Goal: Task Accomplishment & Management: Use online tool/utility

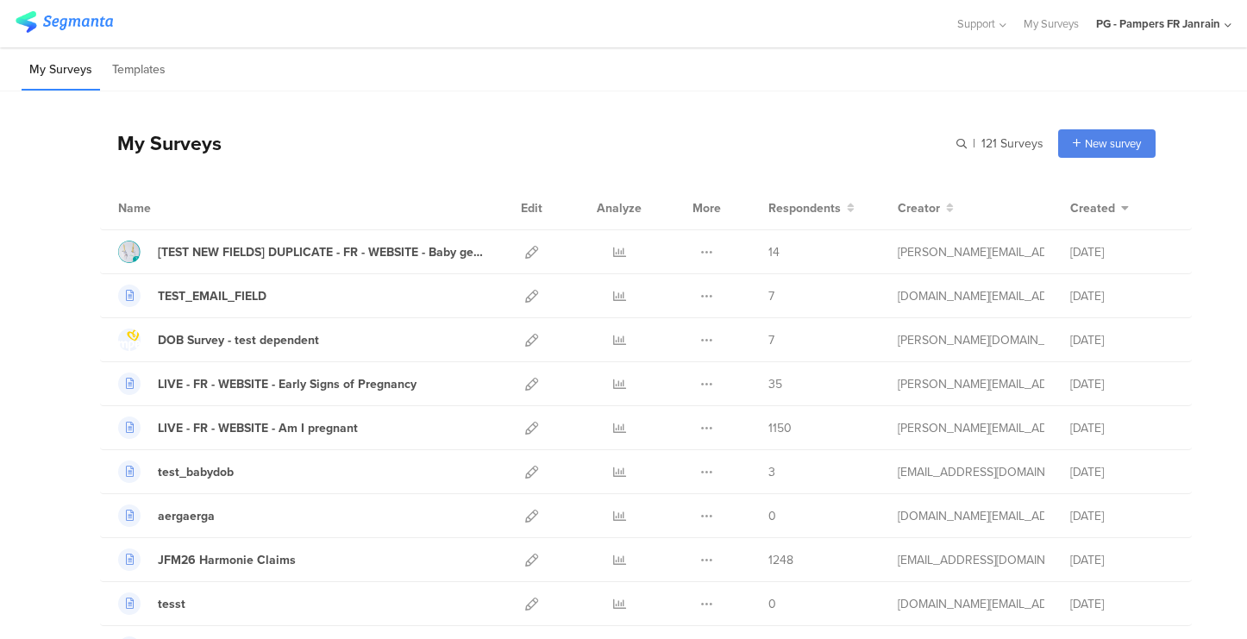
click at [1205, 30] on div "PG - Pampers FR Janrain" at bounding box center [1158, 24] width 124 height 16
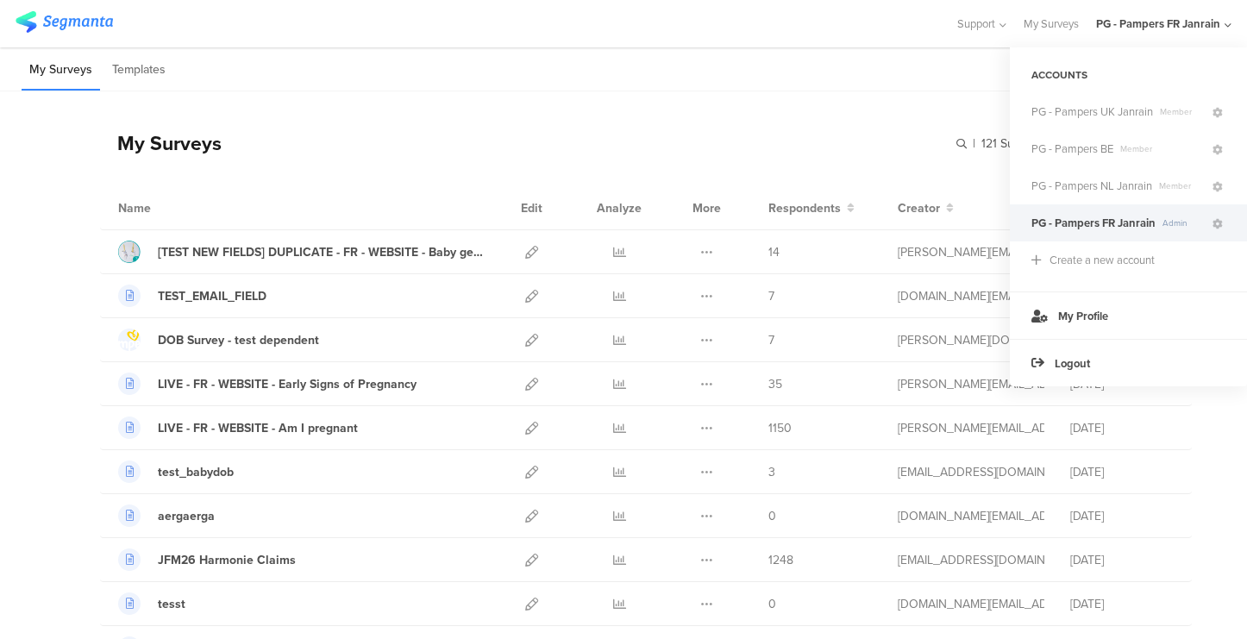
click at [1204, 28] on div "PG - Pampers FR Janrain" at bounding box center [1158, 24] width 124 height 16
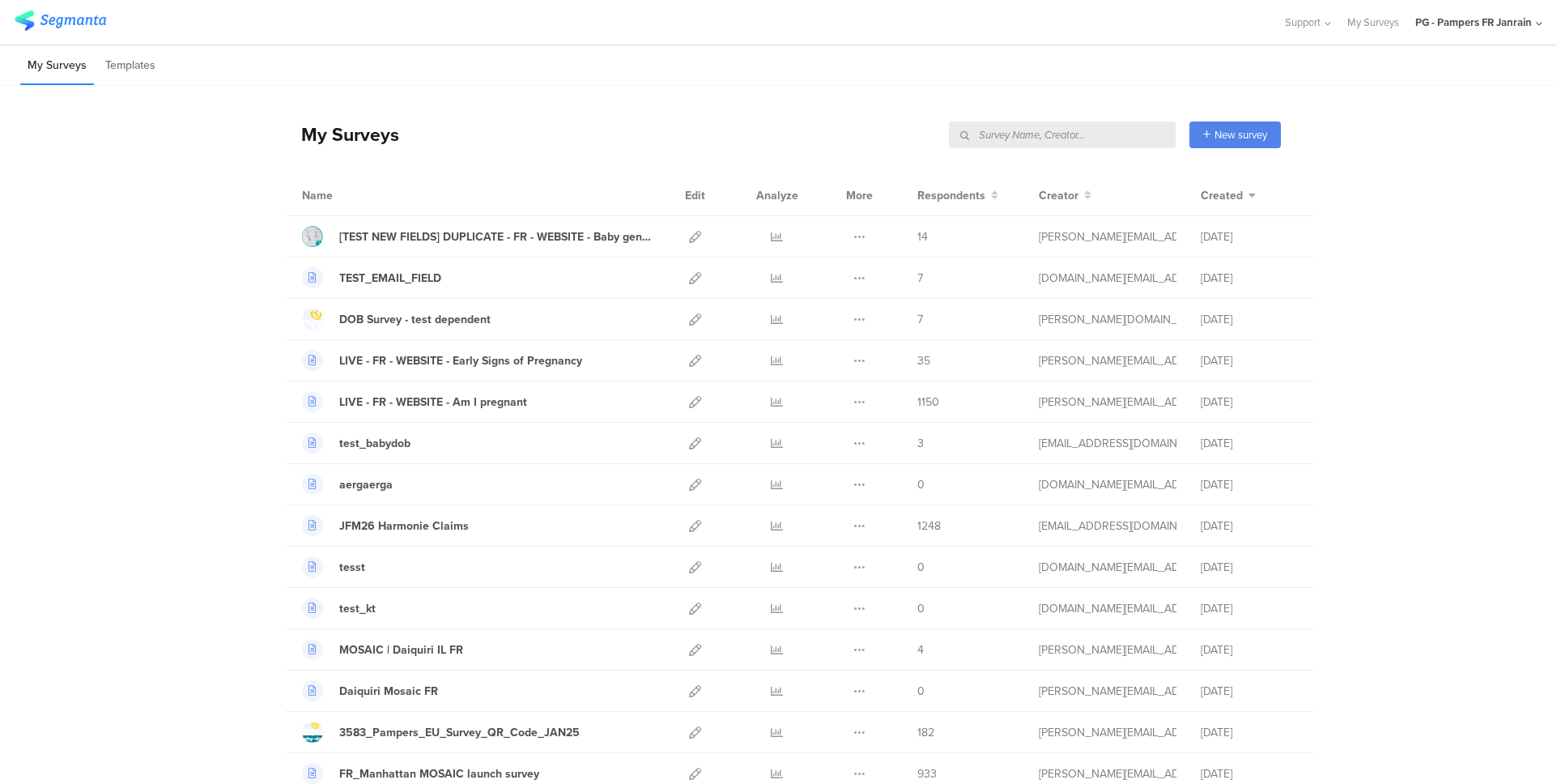
click at [1120, 134] on input "text" at bounding box center [1061, 134] width 226 height 26
type input "dob"
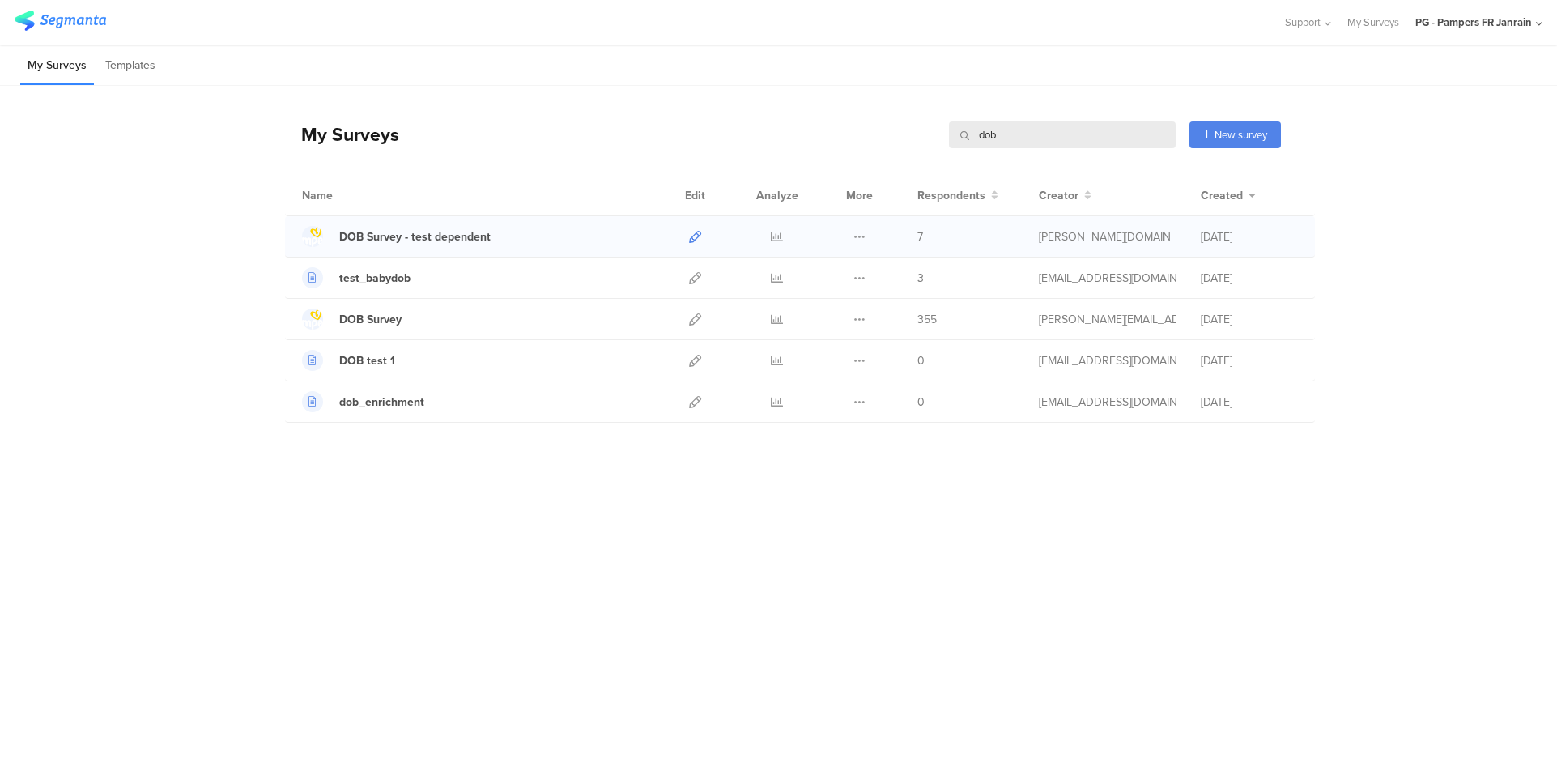
click at [692, 233] on icon at bounding box center [695, 237] width 12 height 12
click at [698, 316] on icon at bounding box center [695, 319] width 12 height 12
click at [696, 282] on icon at bounding box center [695, 278] width 12 height 12
click at [1170, 20] on div "PG - Pampers FR Janrain" at bounding box center [1473, 23] width 116 height 15
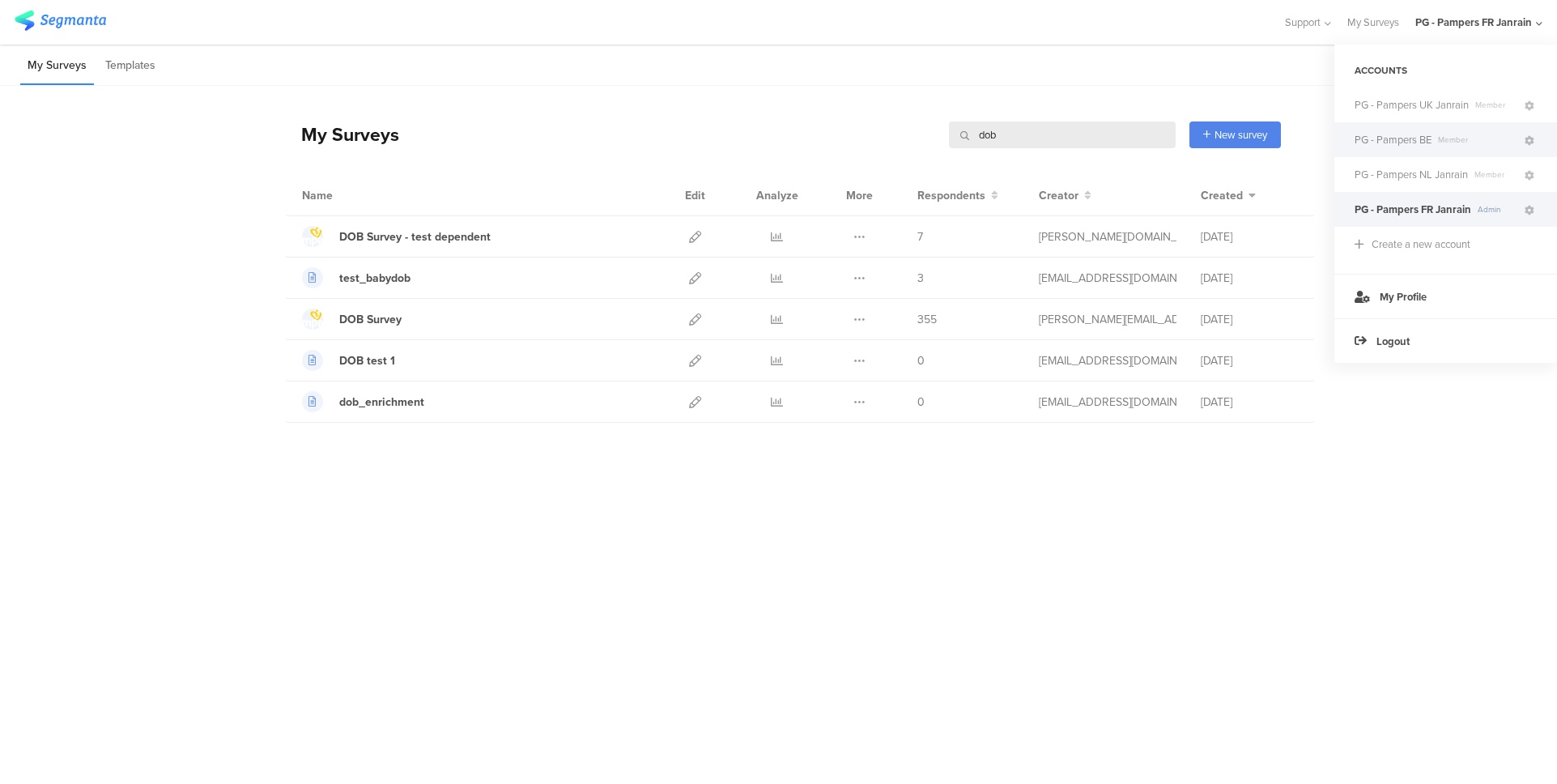
click at [1170, 149] on div "PG - Pampers BE Member" at bounding box center [1445, 139] width 223 height 35
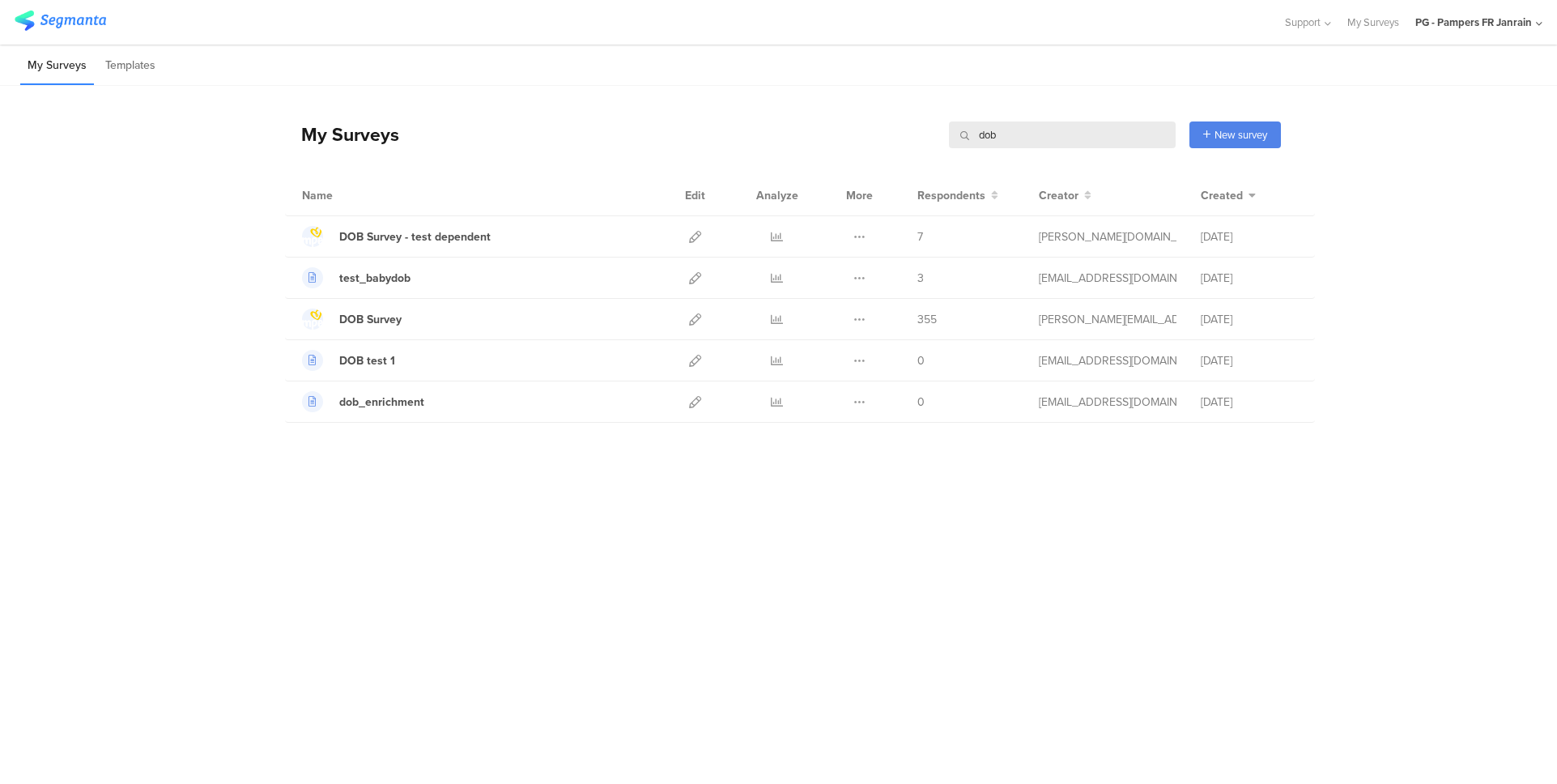
click at [1170, 21] on div "PG - Pampers FR Janrain" at bounding box center [1473, 23] width 116 height 15
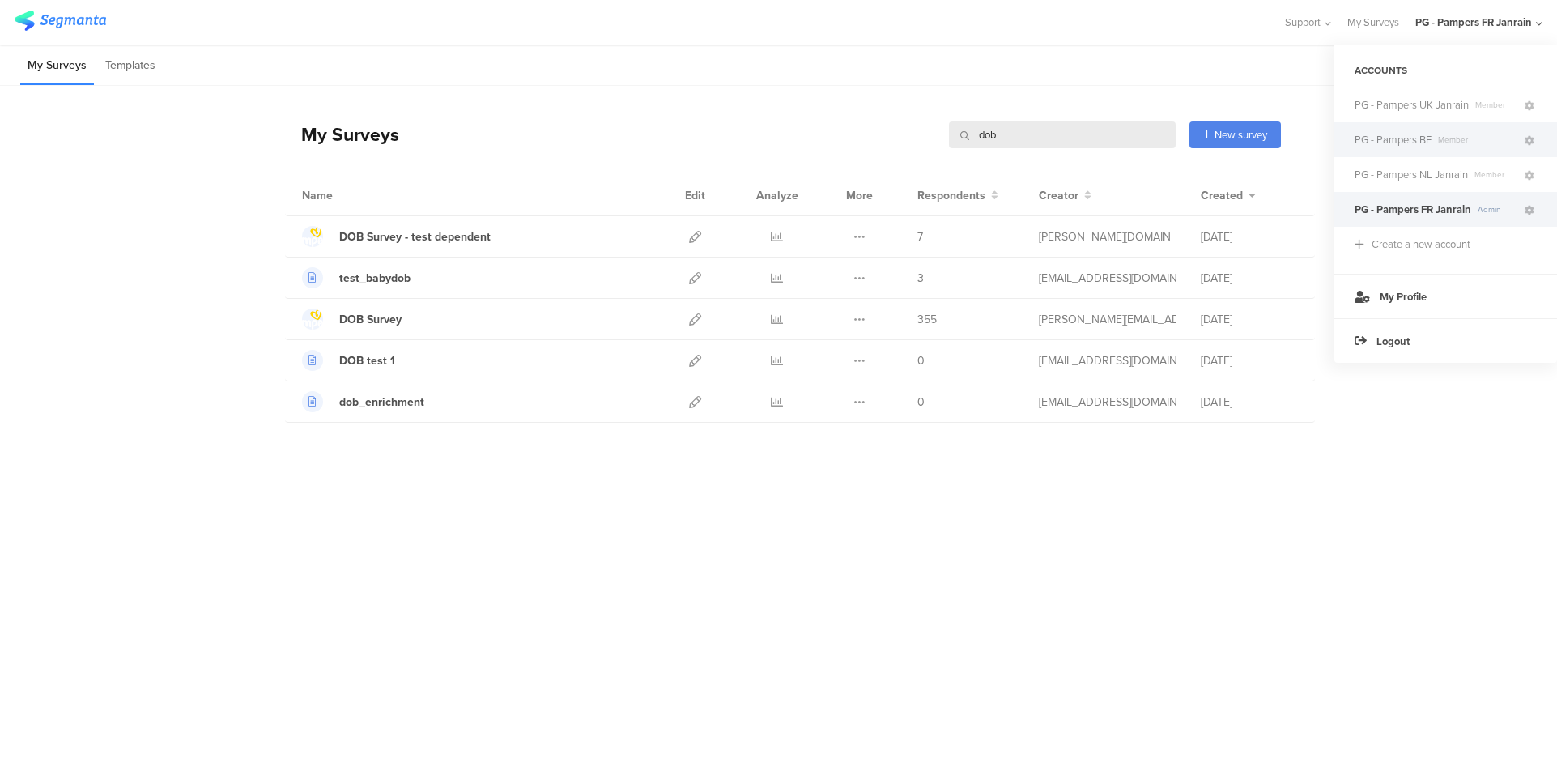
click at [1170, 138] on span "PG - Pampers BE" at bounding box center [1393, 140] width 77 height 15
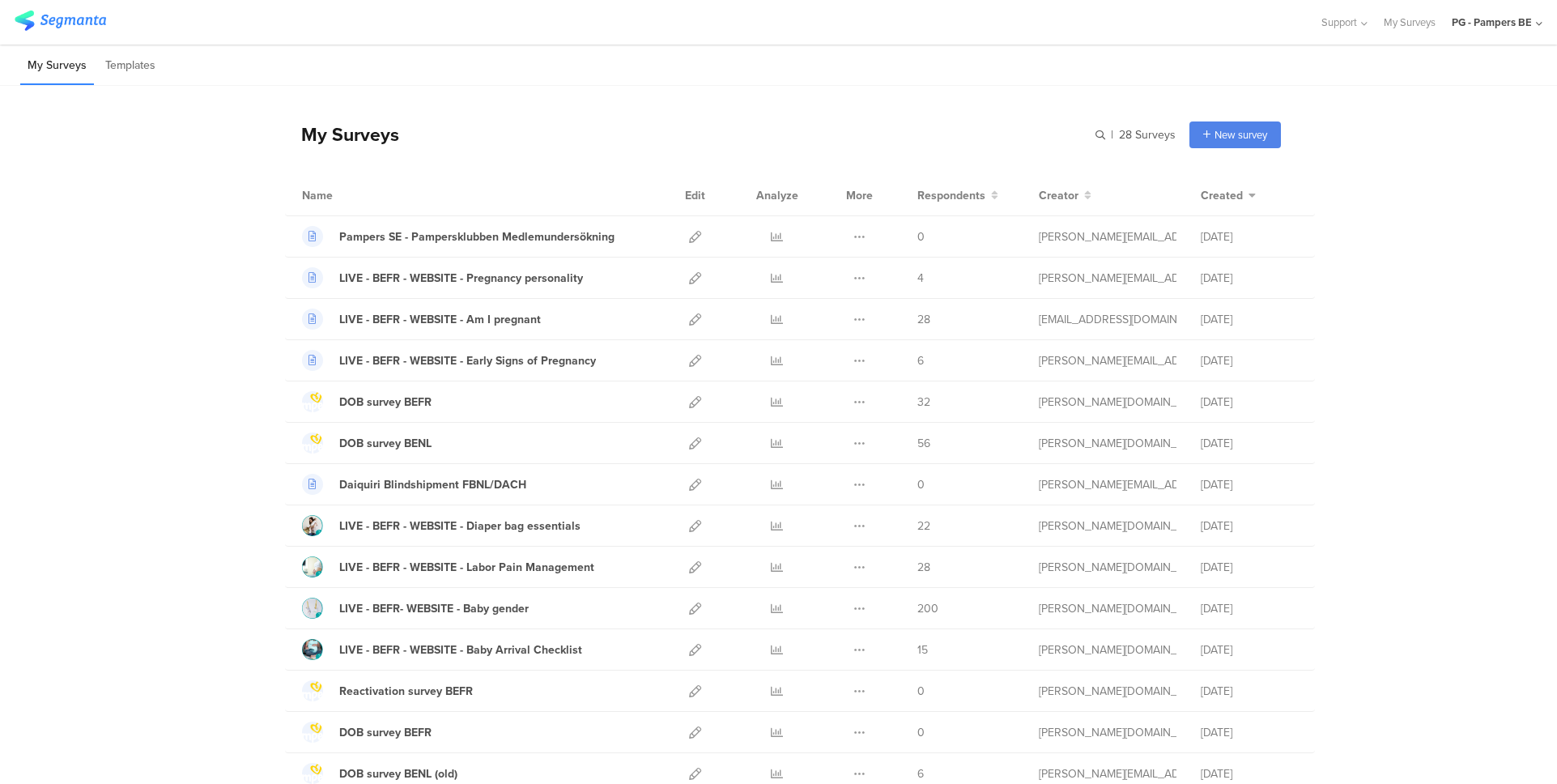
click at [0, 0] on input "text" at bounding box center [0, 0] width 0 height 0
click at [1094, 132] on input "text" at bounding box center [1061, 134] width 226 height 26
click at [1089, 131] on input "text" at bounding box center [1061, 134] width 226 height 26
type input "dob"
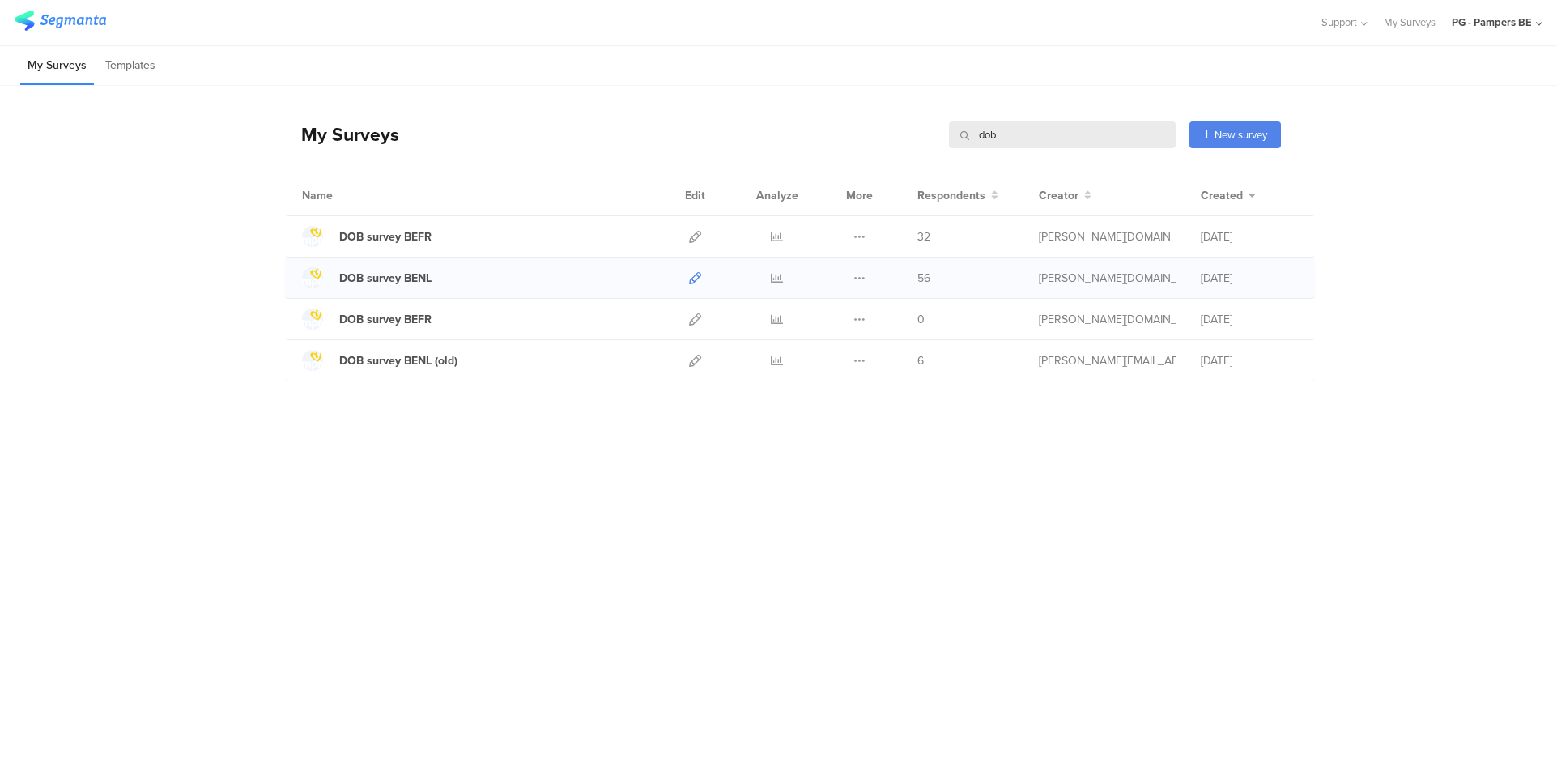
click at [692, 275] on icon at bounding box center [695, 278] width 12 height 12
click at [778, 281] on icon at bounding box center [777, 278] width 12 height 12
click at [1170, 29] on div "PG - Pampers BE" at bounding box center [1491, 23] width 80 height 15
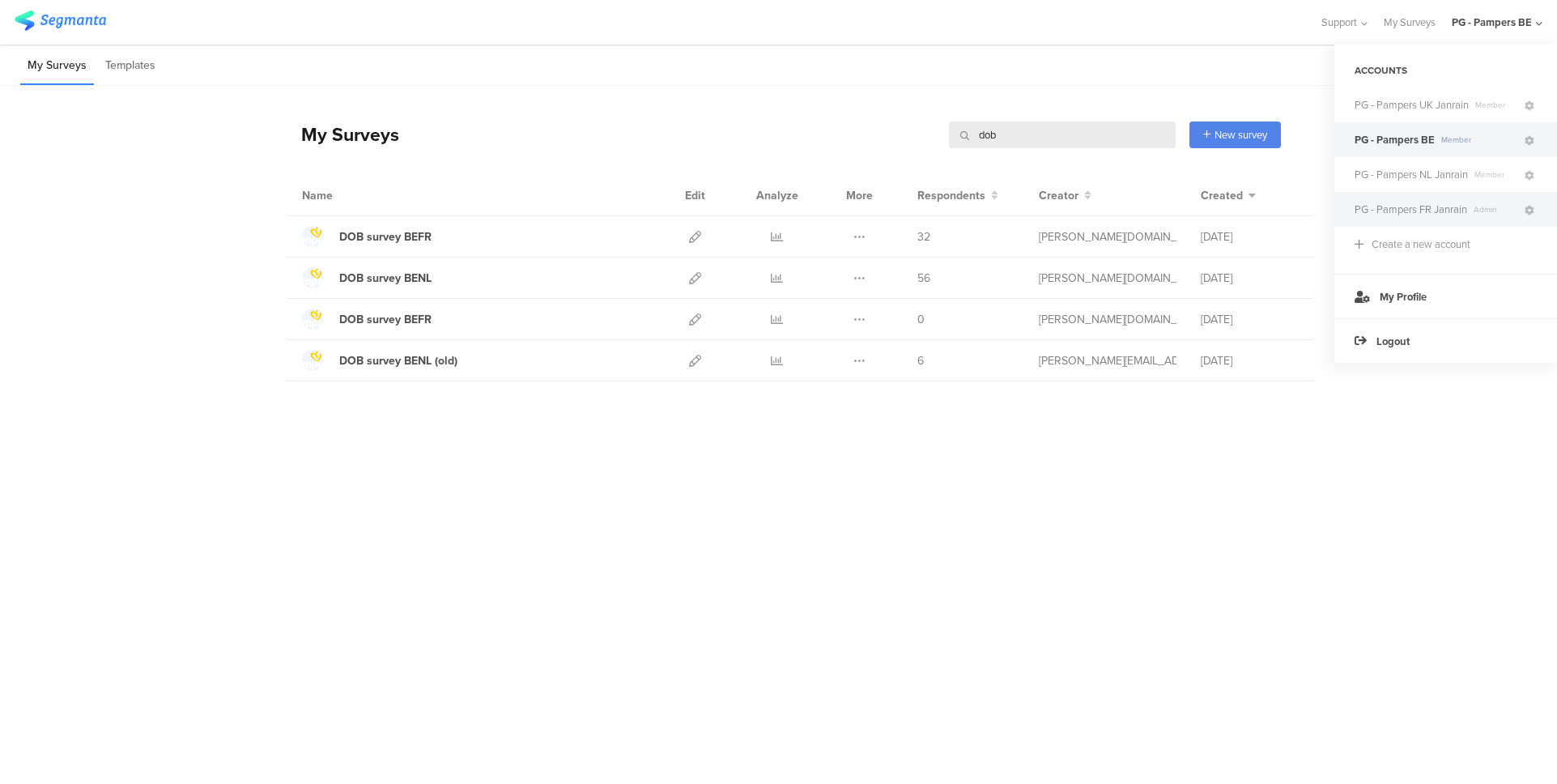
click at [1170, 200] on div "PG - Pampers FR Janrain Admin" at bounding box center [1445, 208] width 223 height 35
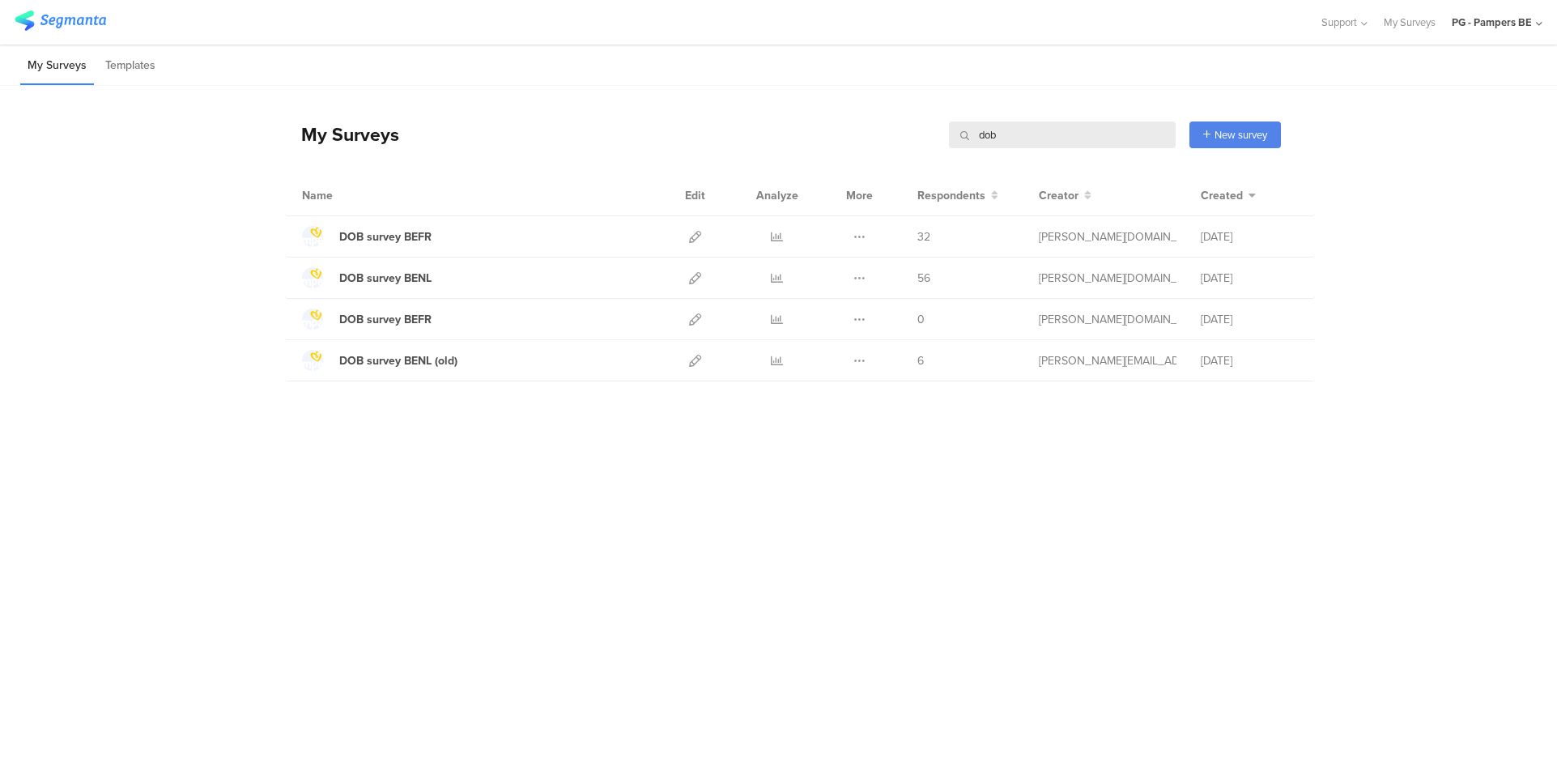
click at [1170, 18] on div "PG - Pampers BE" at bounding box center [1491, 23] width 80 height 15
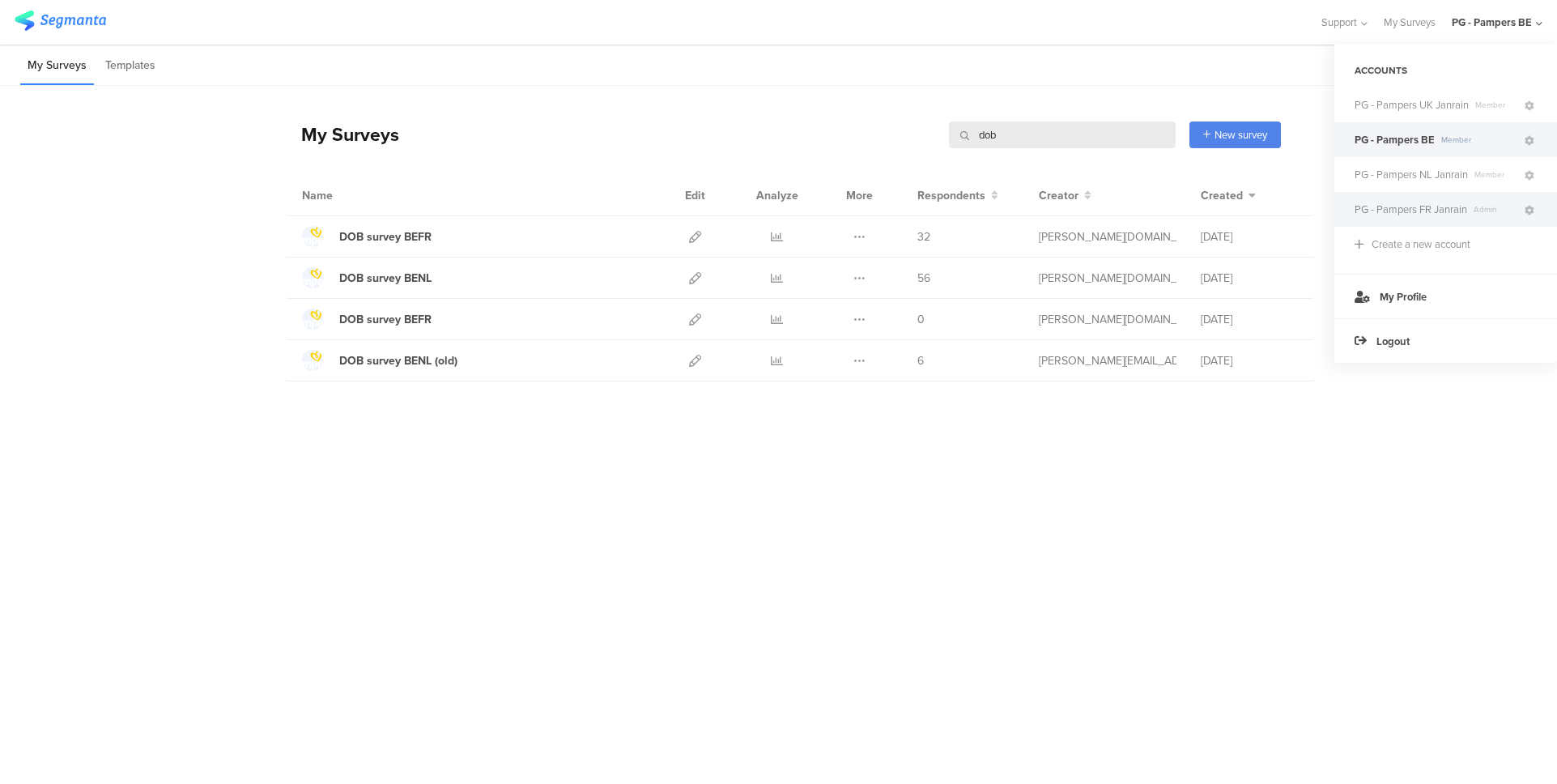
click at [1170, 212] on span "PG - Pampers FR Janrain" at bounding box center [1411, 209] width 113 height 15
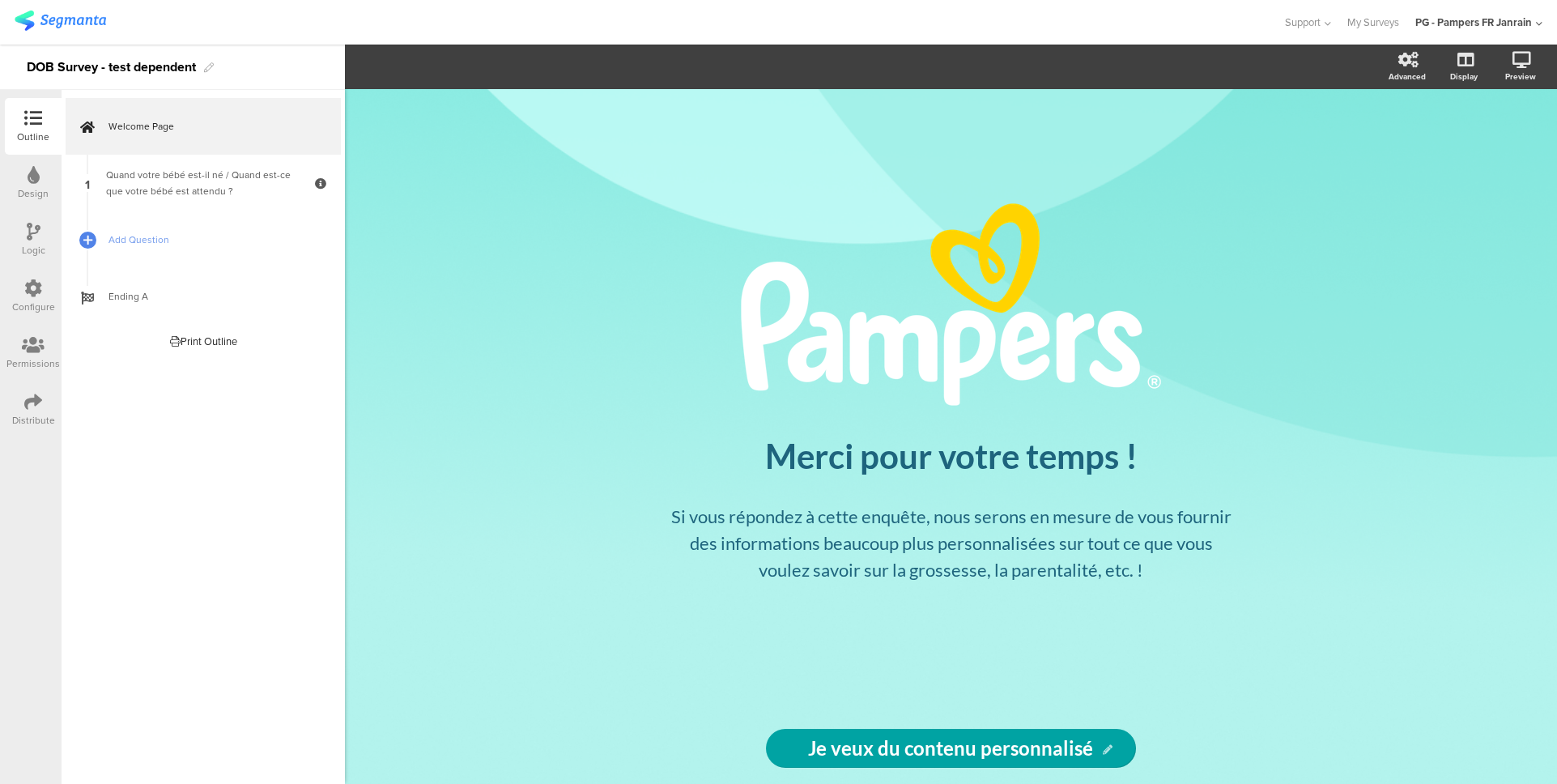
click at [23, 310] on div "Configure" at bounding box center [34, 307] width 43 height 15
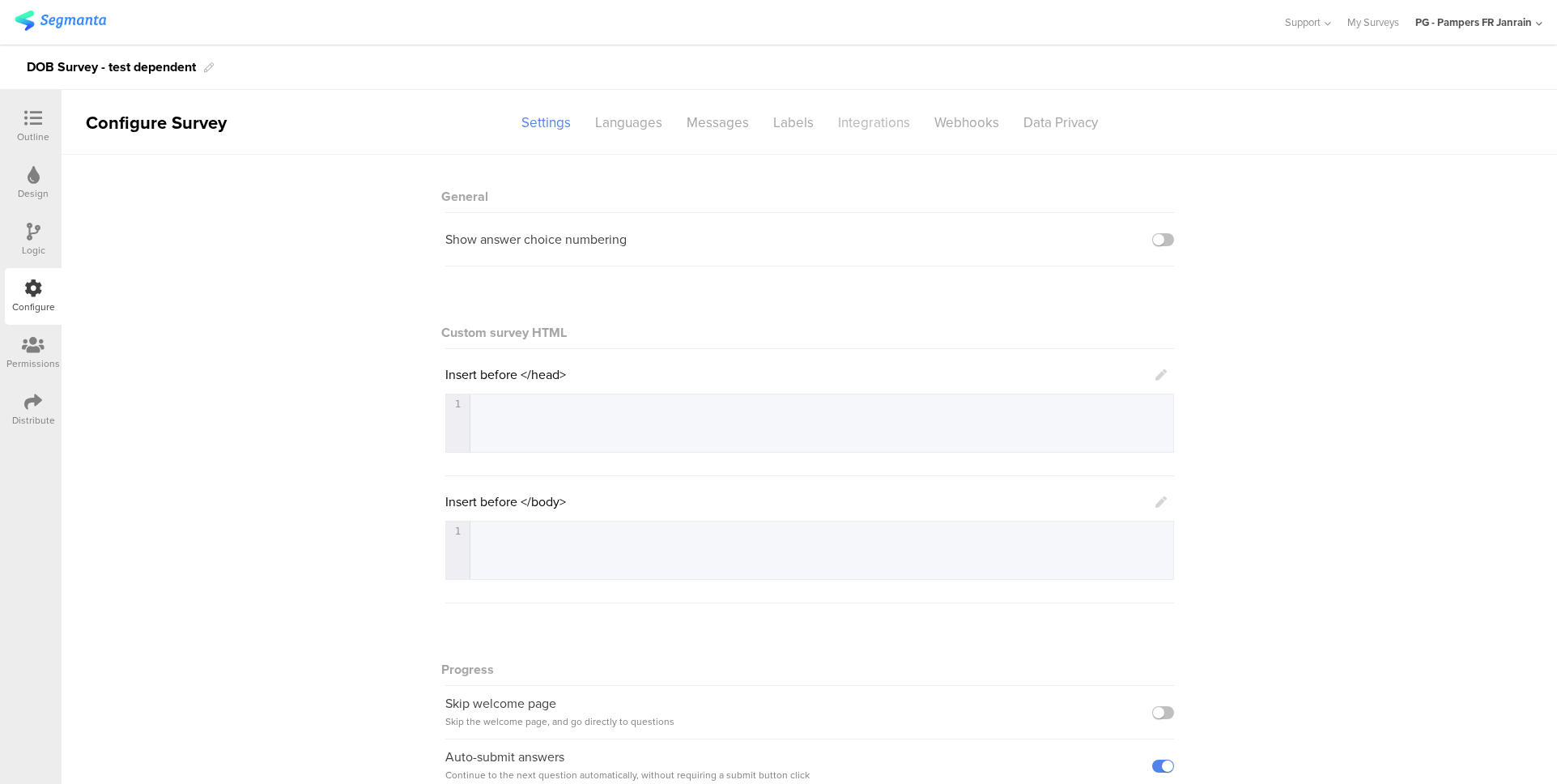
click at [848, 110] on div "Integrations" at bounding box center [873, 123] width 97 height 28
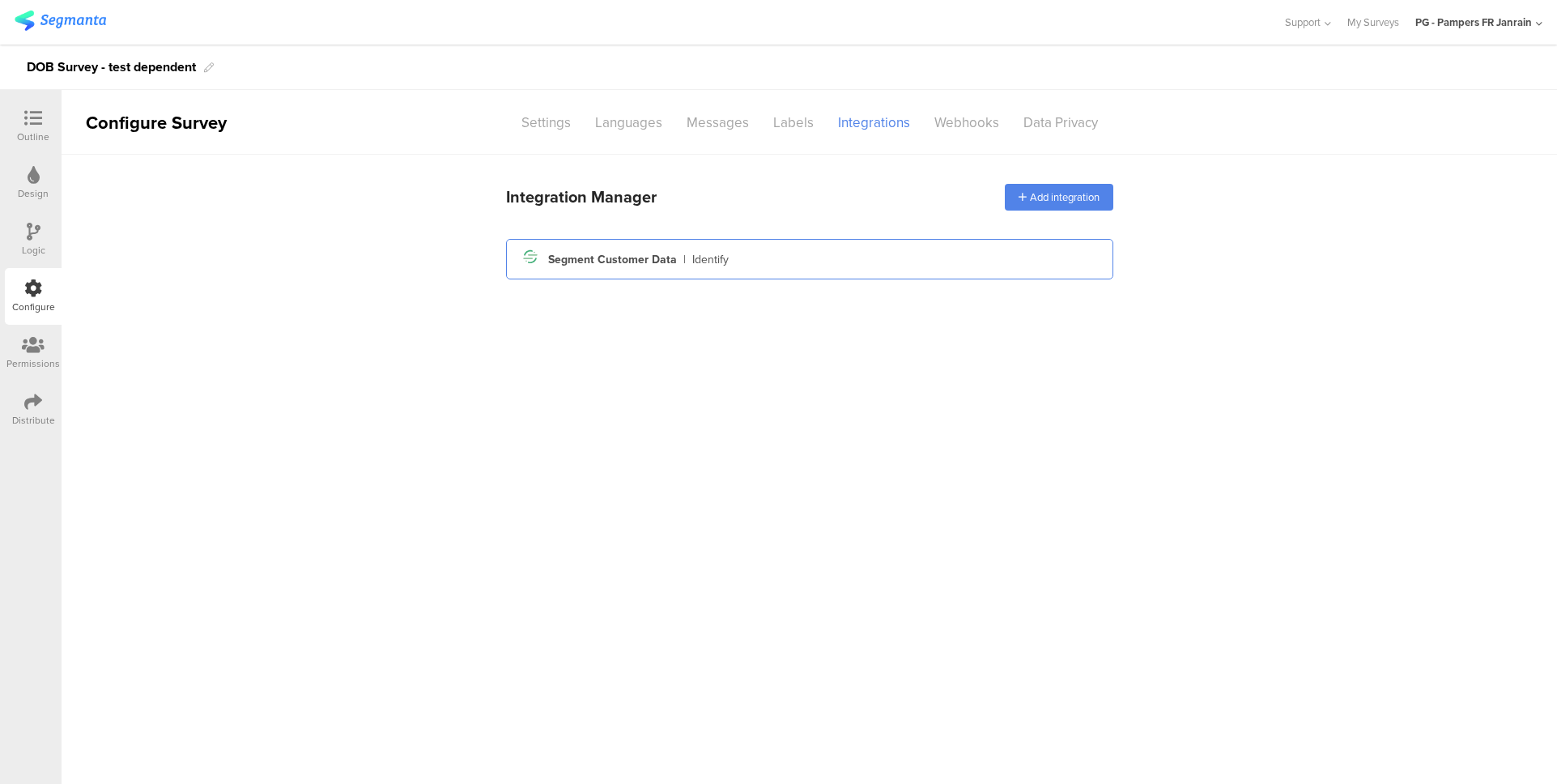
click at [845, 271] on div "Segment icon Created with Sketch. Segment Customer Data | Identify" at bounding box center [809, 258] width 581 height 27
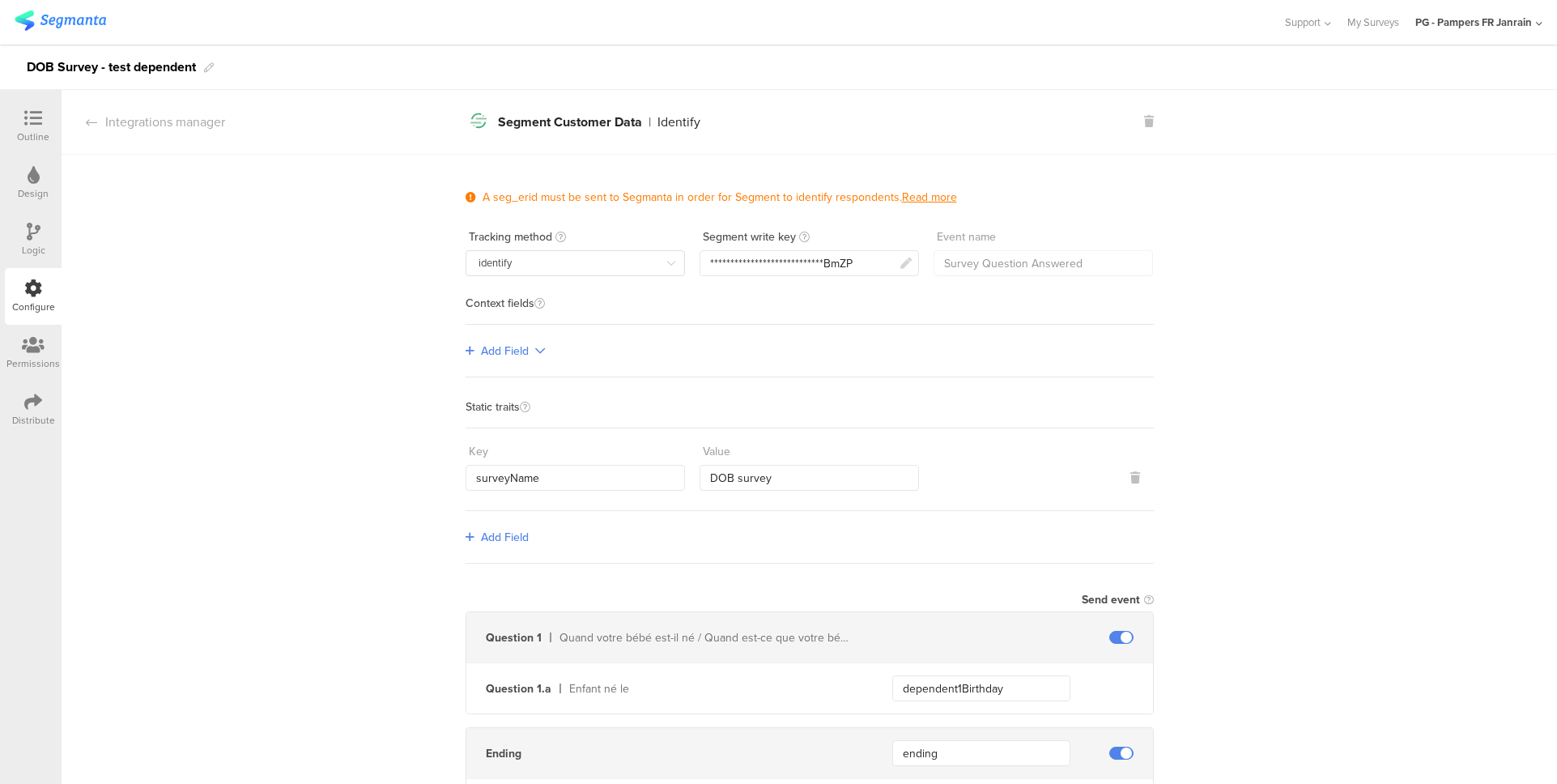
scroll to position [99, 0]
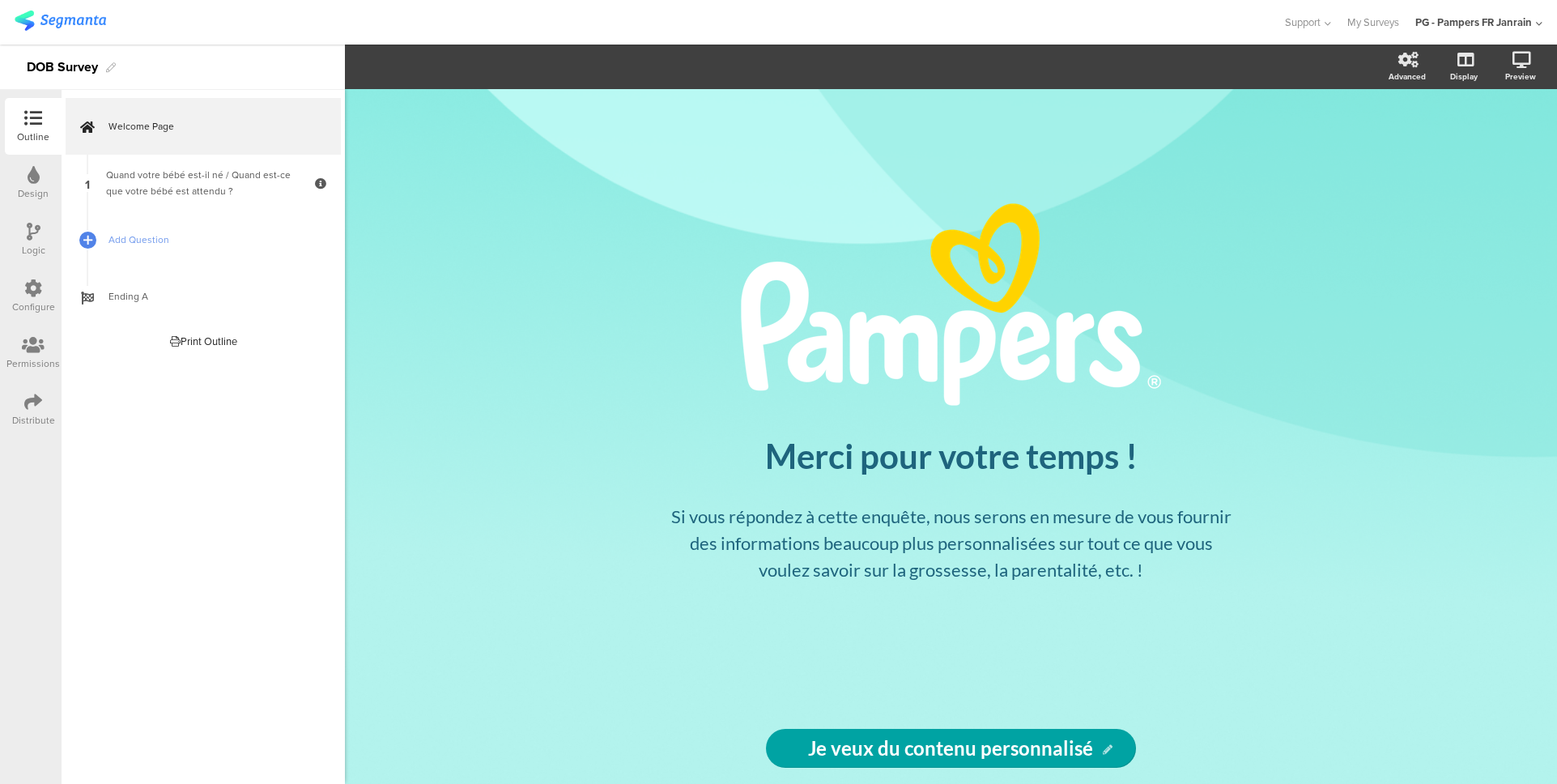
click at [34, 276] on div "Configure" at bounding box center [33, 296] width 56 height 56
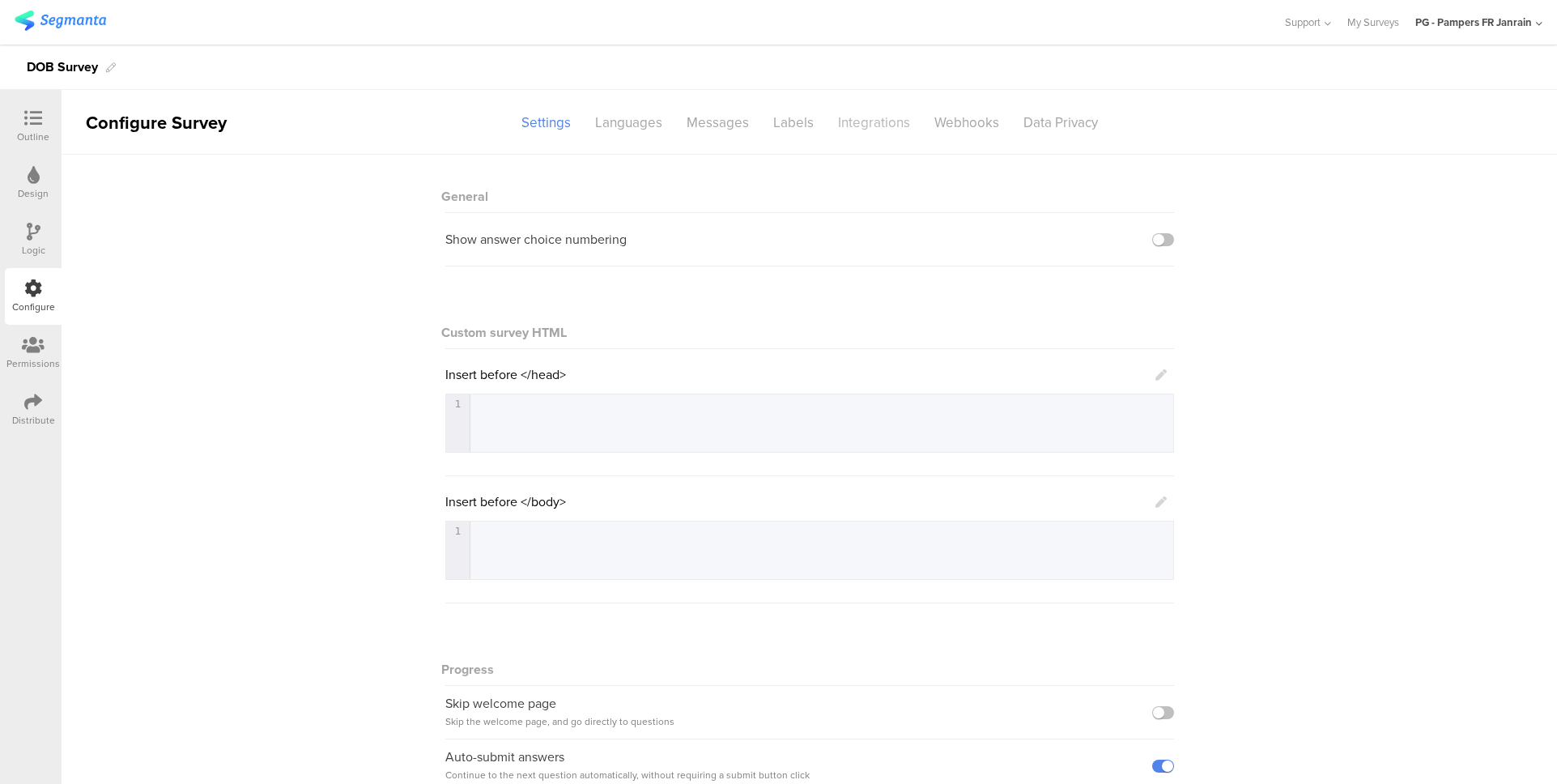
click at [884, 134] on div "Integrations" at bounding box center [873, 123] width 97 height 28
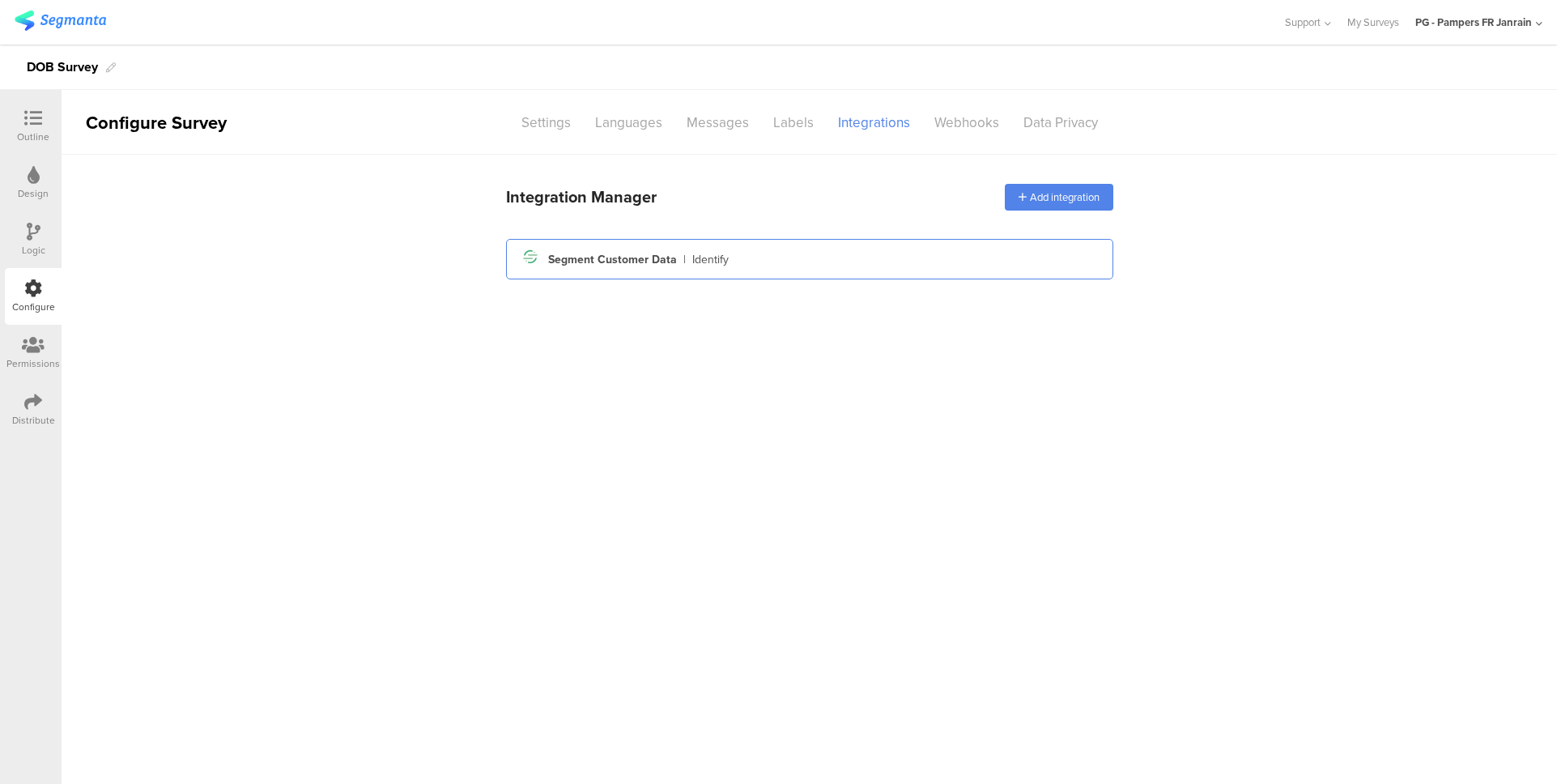
click at [737, 255] on div "Segment icon Created with Sketch. Segment Customer Data | Identify" at bounding box center [809, 258] width 581 height 27
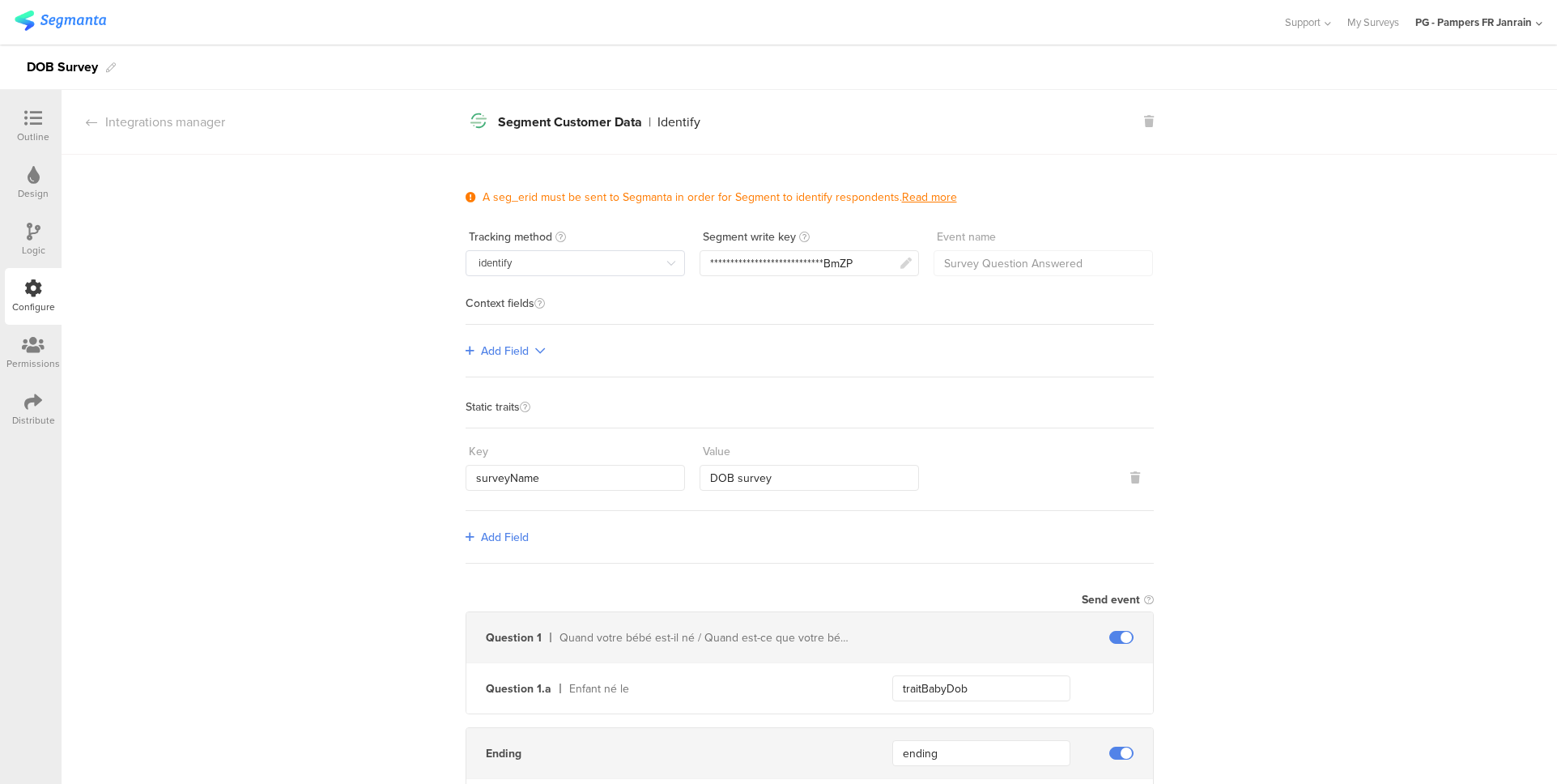
scroll to position [99, 0]
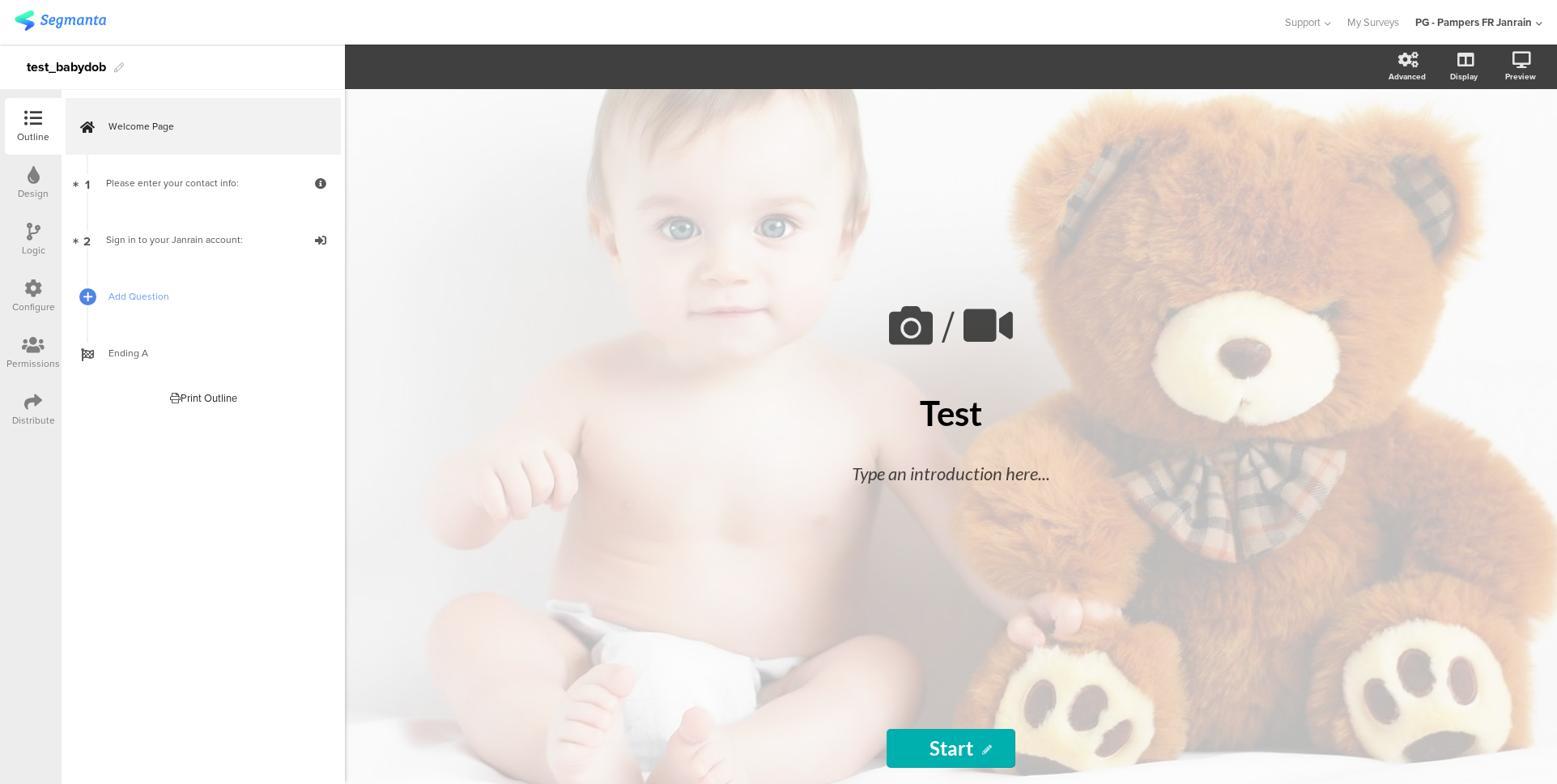
click at [47, 304] on div "Configure" at bounding box center [34, 307] width 43 height 15
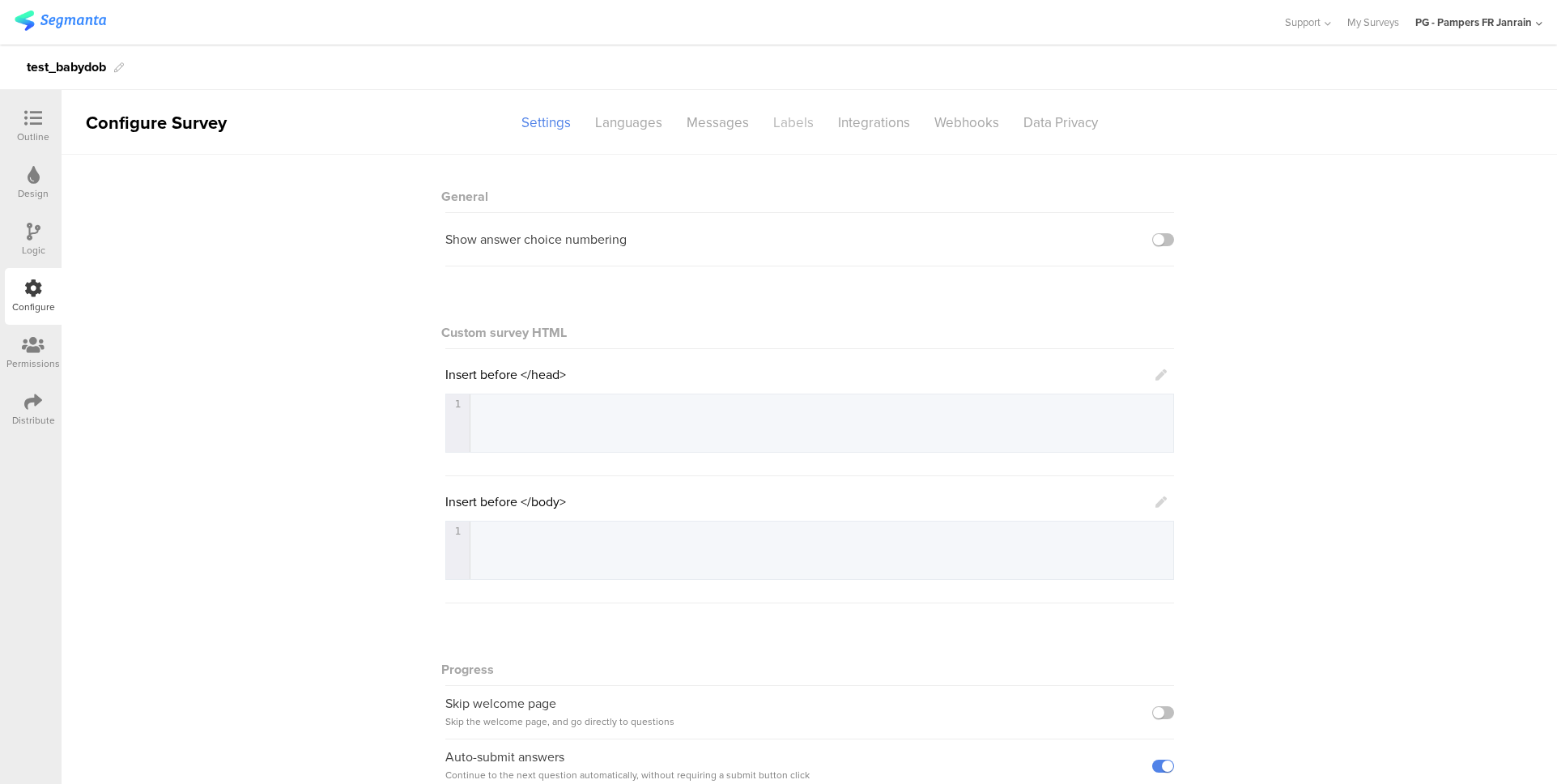
drag, startPoint x: 795, startPoint y: 122, endPoint x: 808, endPoint y: 122, distance: 13.0
click at [799, 122] on div "Labels" at bounding box center [793, 123] width 65 height 28
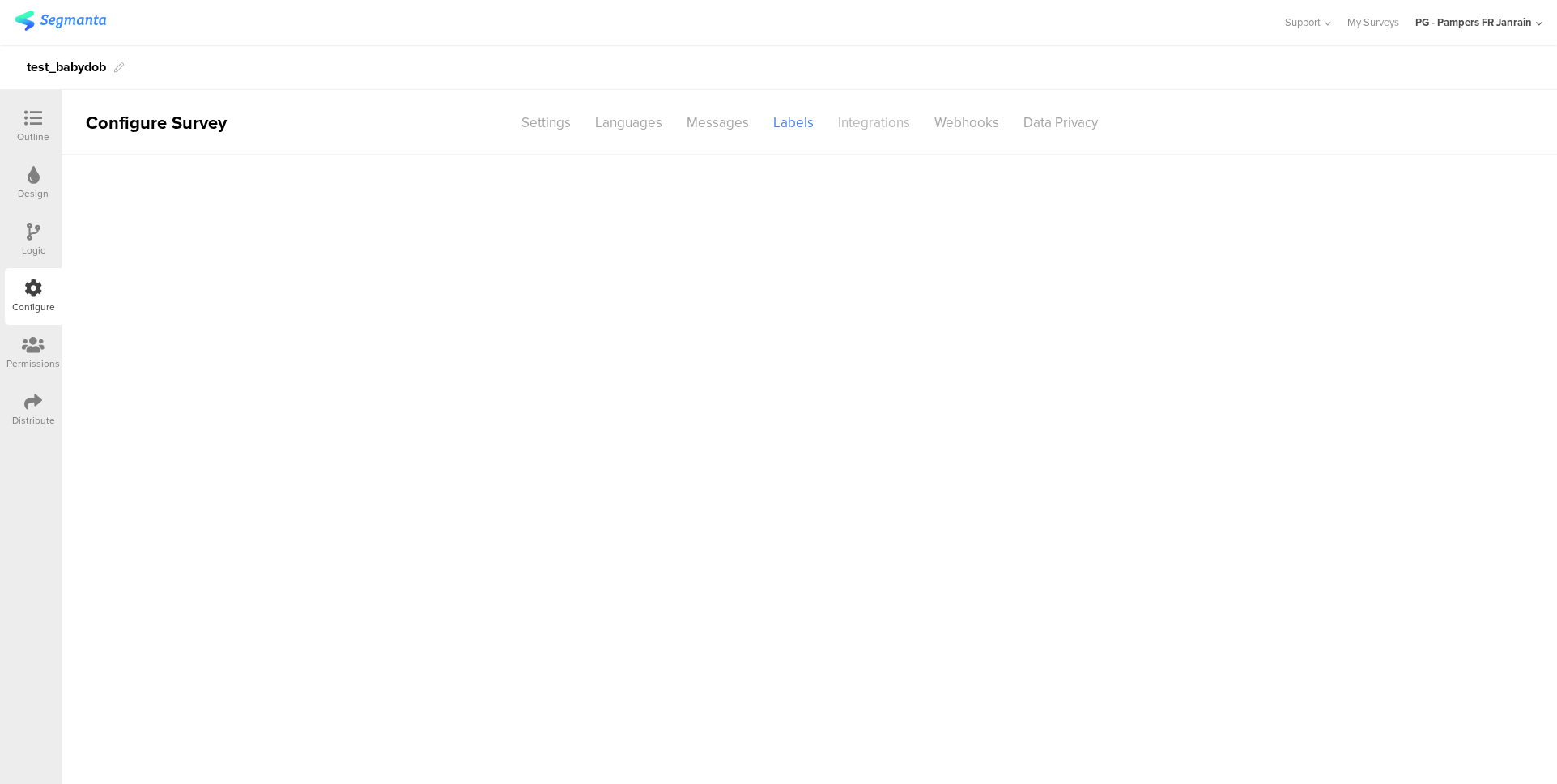
click at [848, 118] on div "Integrations" at bounding box center [873, 123] width 97 height 28
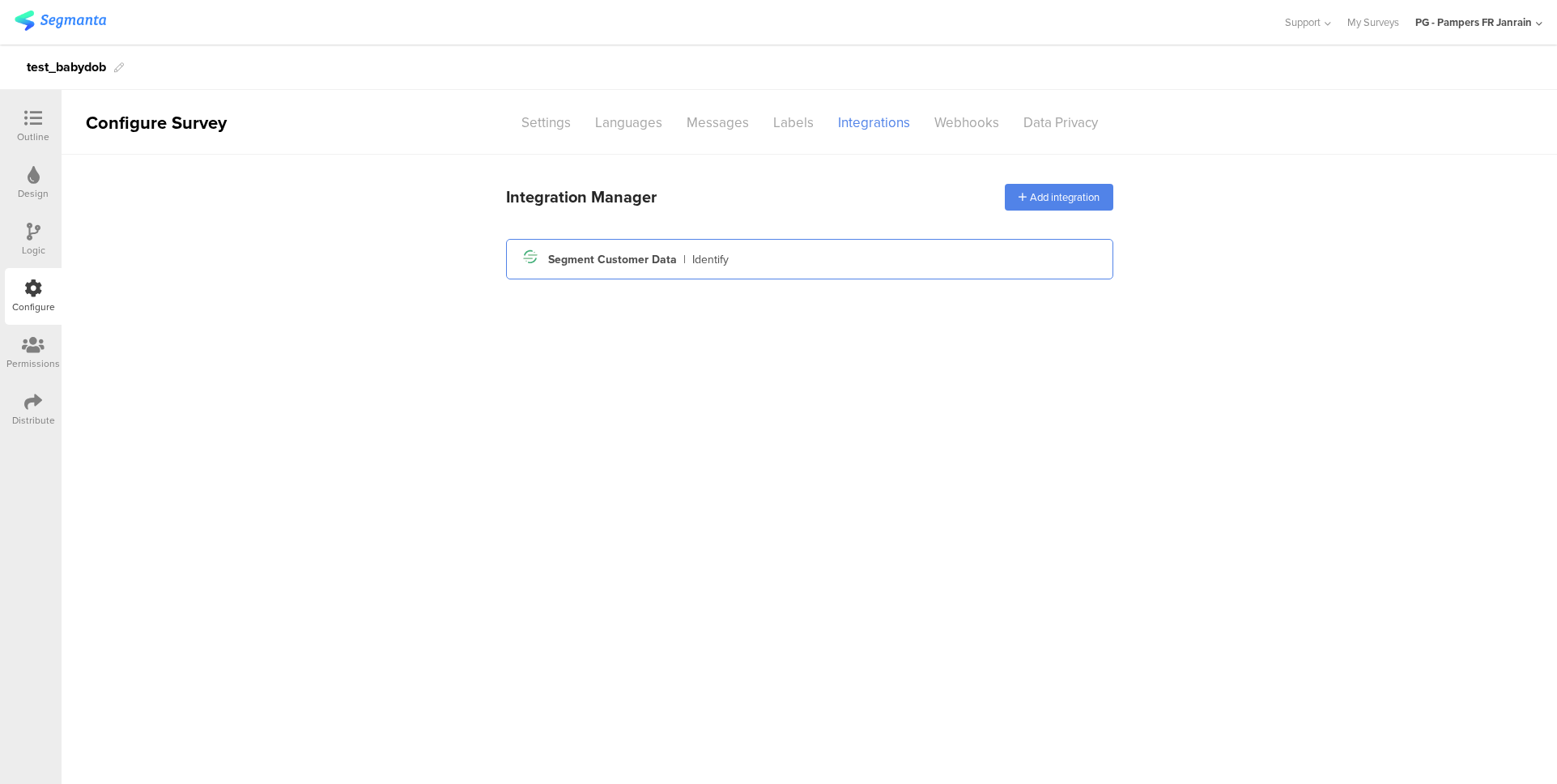
click at [697, 245] on div "Segment icon Created with Sketch. Segment Customer Data | Identify" at bounding box center [809, 258] width 581 height 27
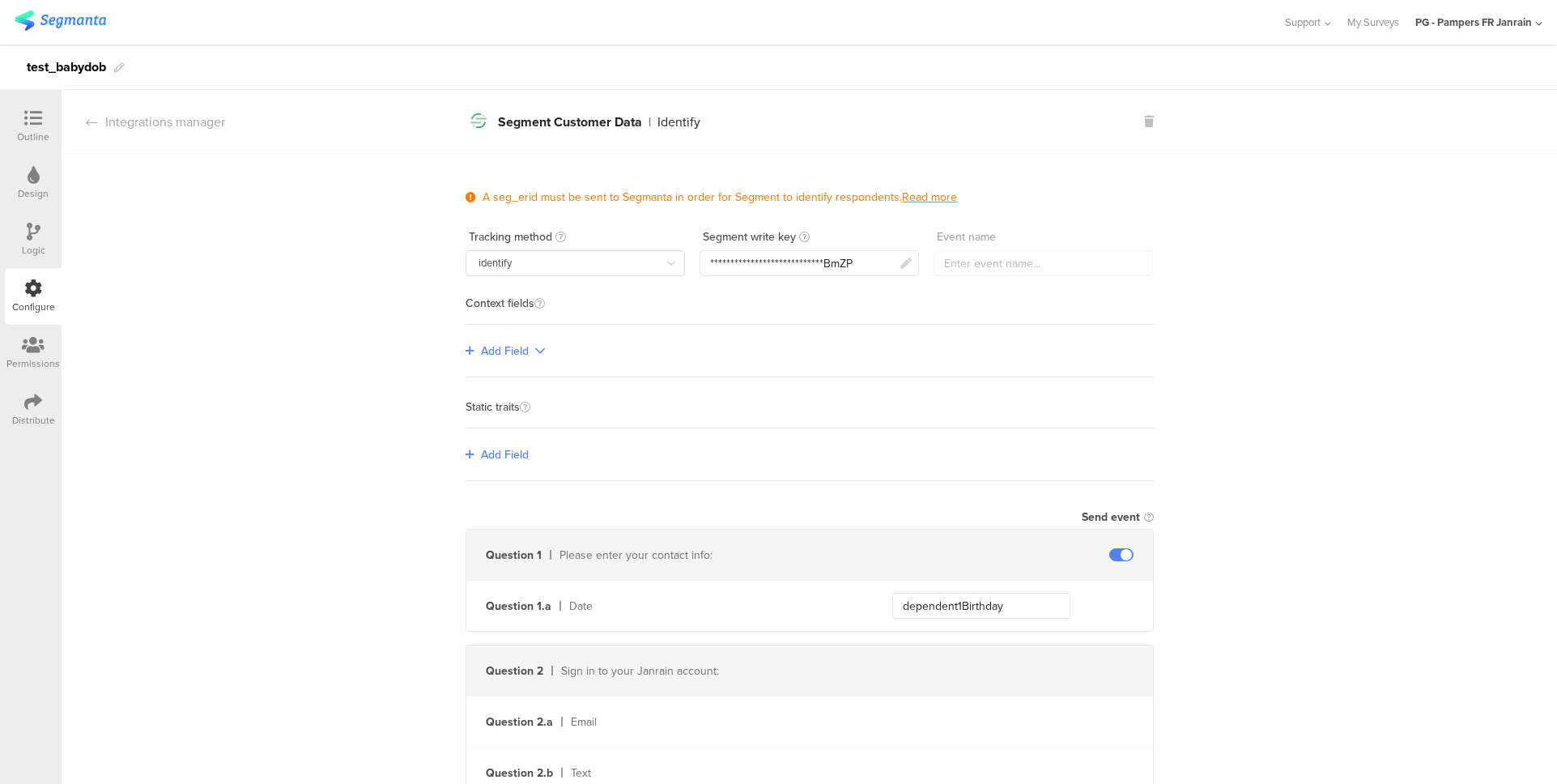
click at [38, 140] on div "Outline" at bounding box center [33, 137] width 32 height 15
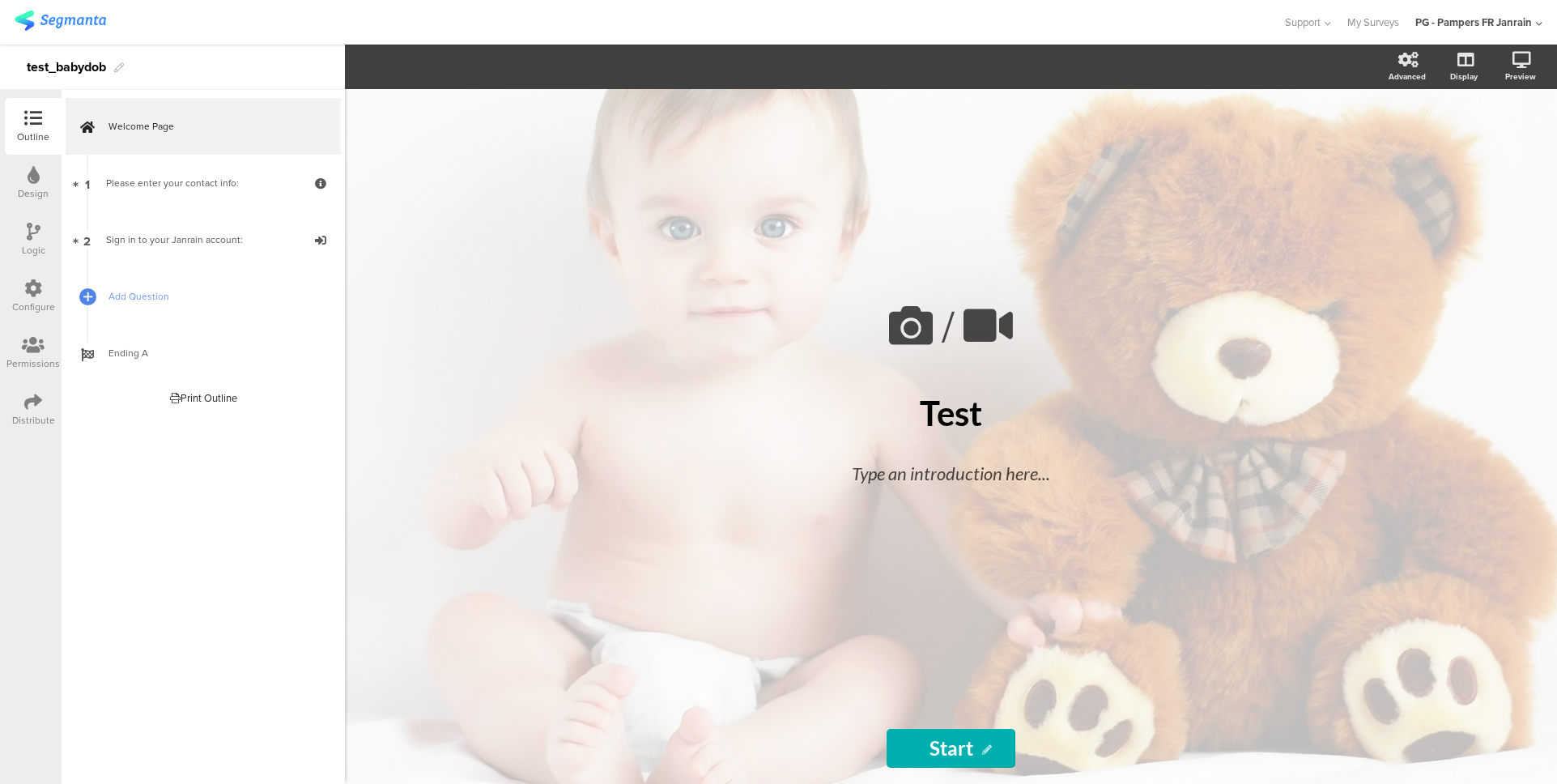
click at [24, 297] on icon at bounding box center [33, 287] width 18 height 18
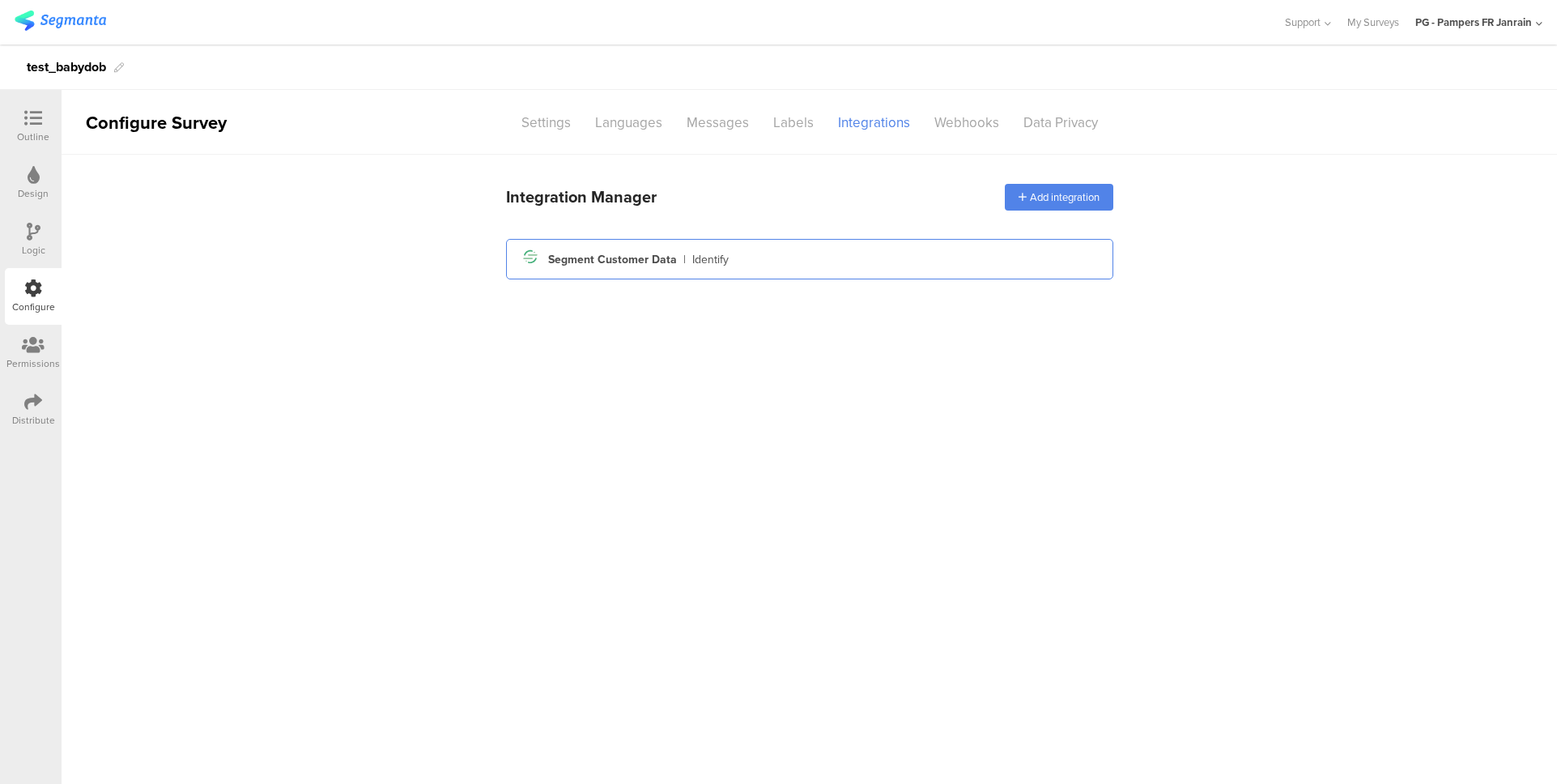
click at [756, 268] on div "Segment icon Created with Sketch. Segment Customer Data | Identify" at bounding box center [809, 258] width 581 height 27
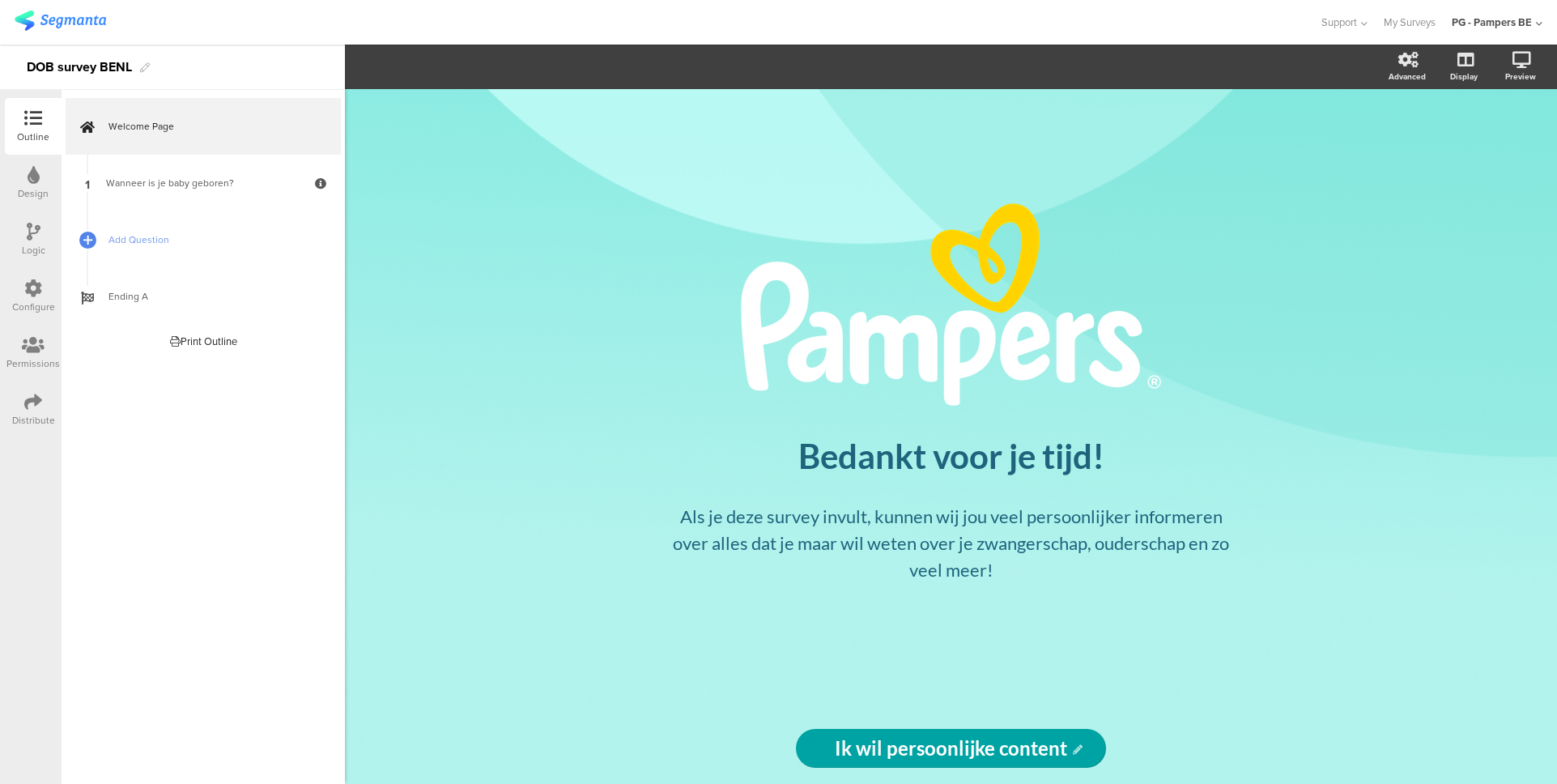
click at [37, 315] on div "Configure" at bounding box center [33, 296] width 56 height 56
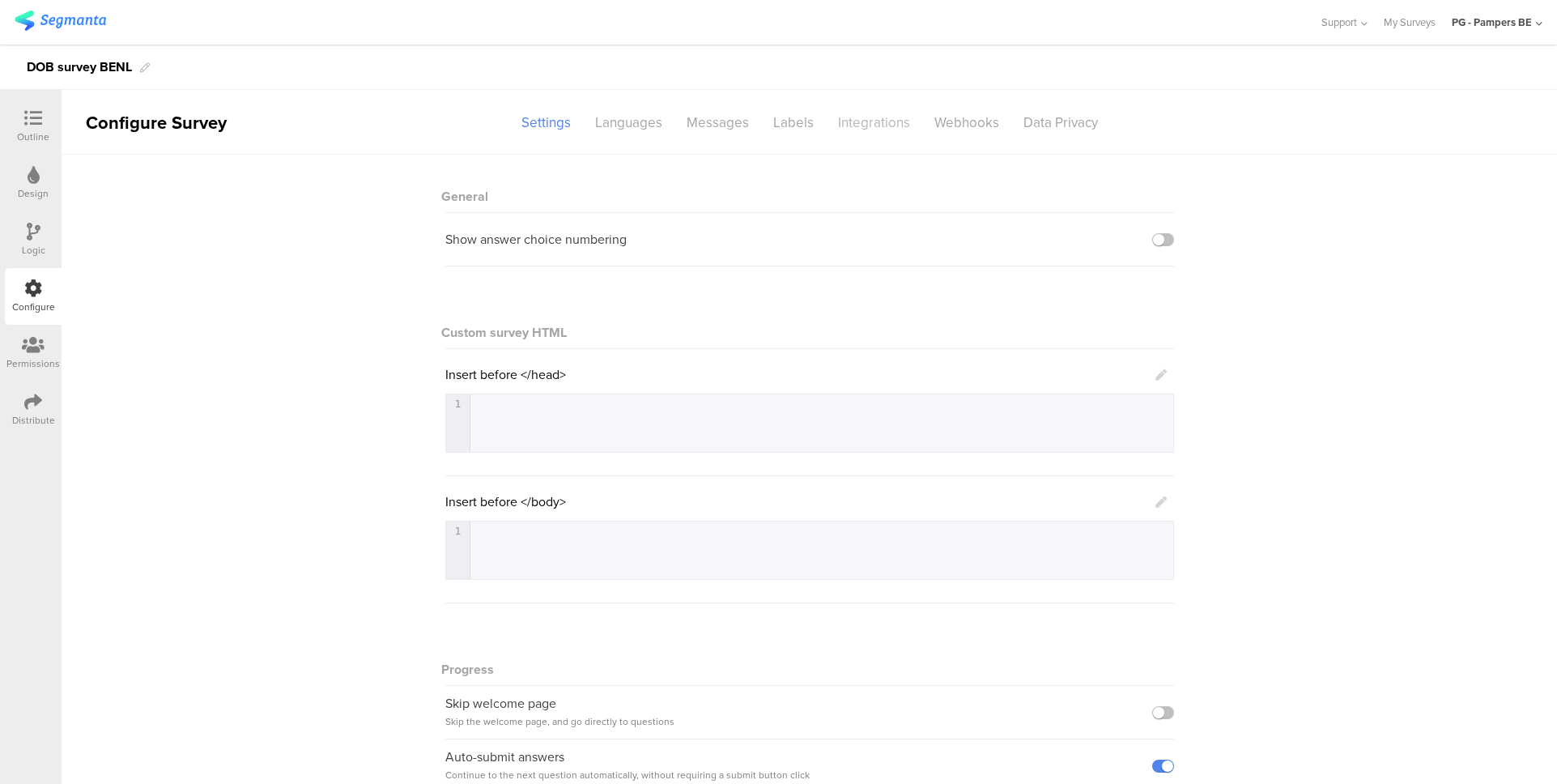
click at [849, 126] on div "Integrations" at bounding box center [873, 123] width 97 height 28
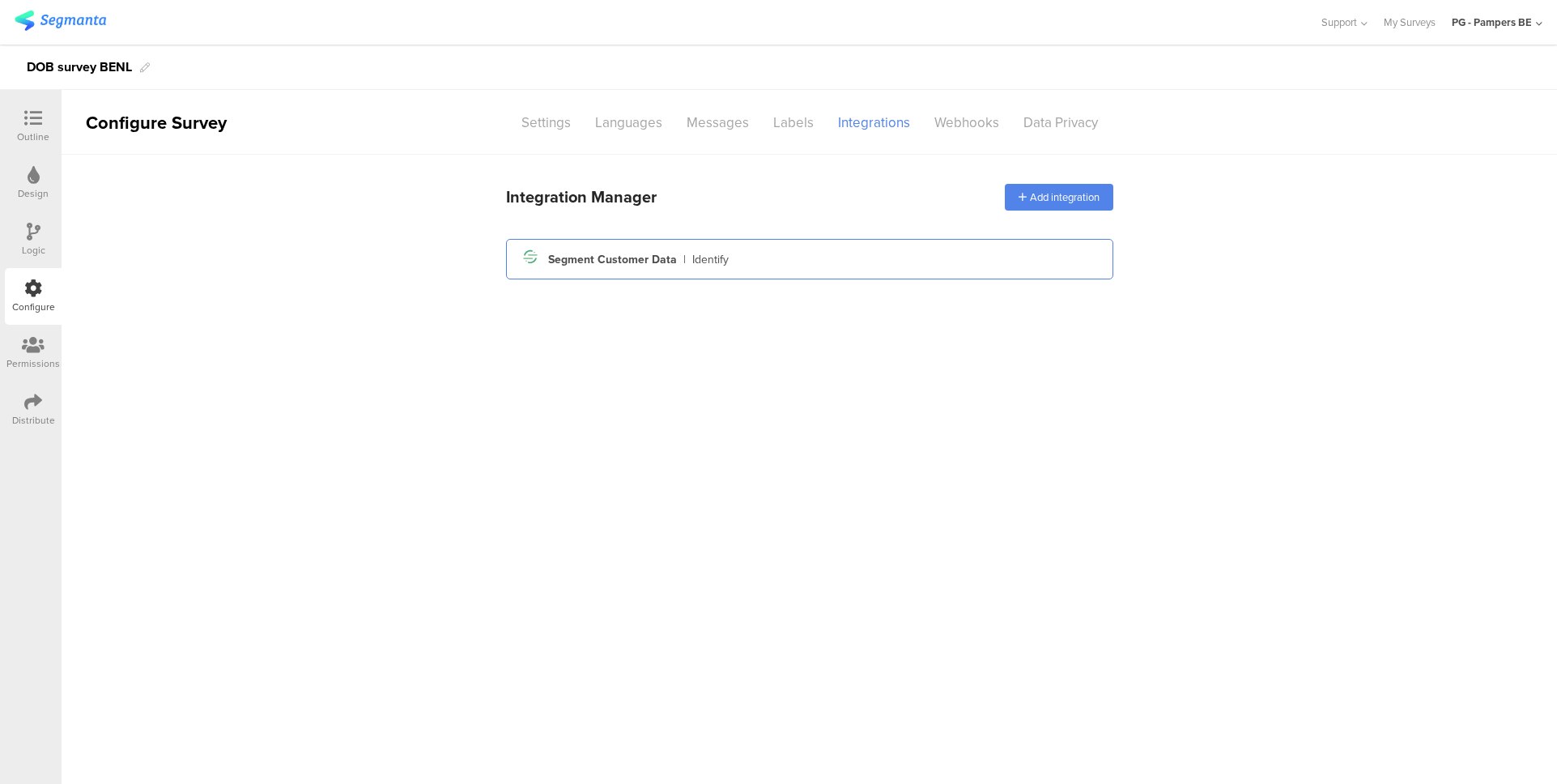
click at [709, 242] on div "Segment icon Created with Sketch. Segment Customer Data | Identify" at bounding box center [809, 258] width 608 height 40
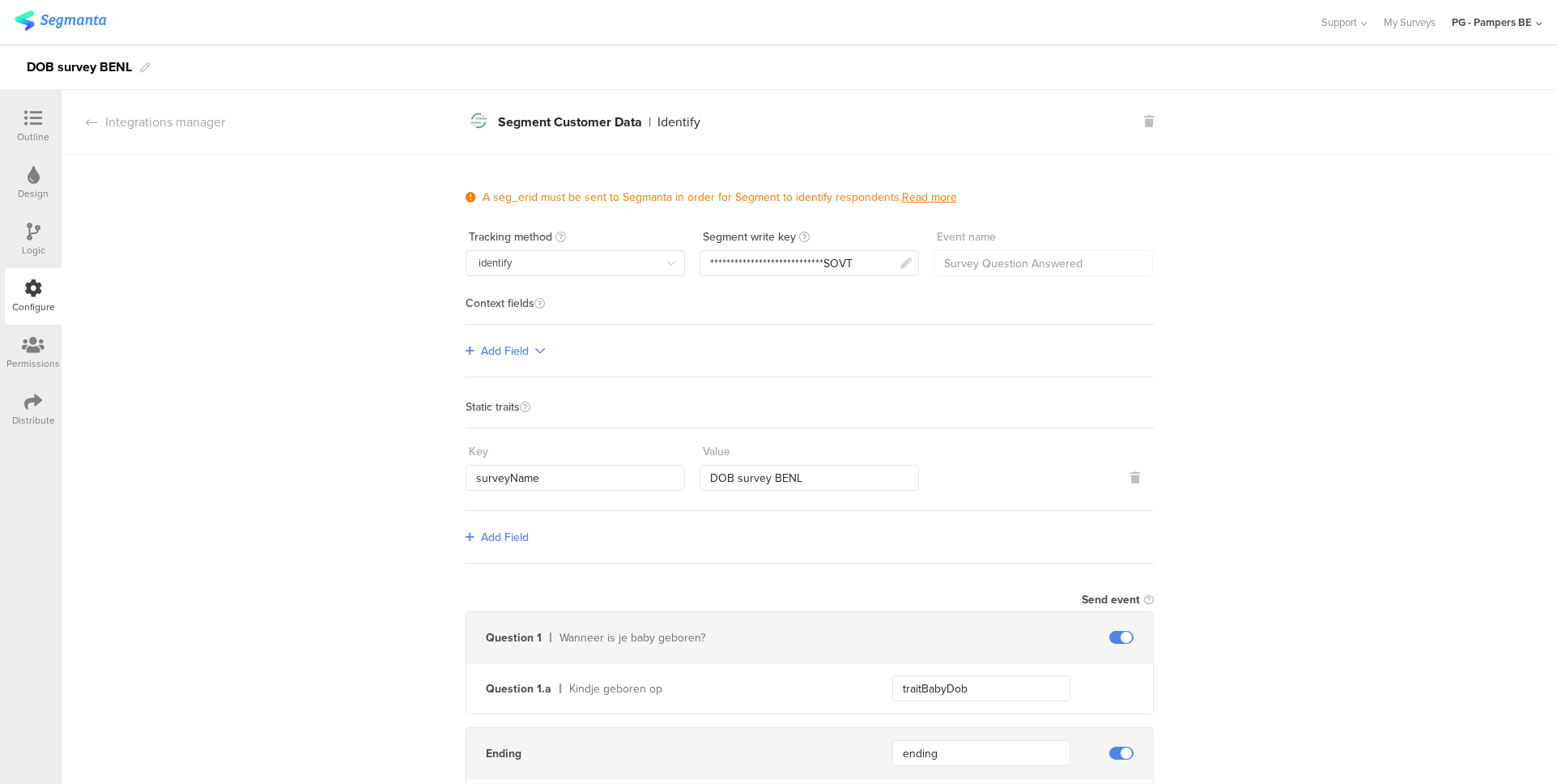
click at [28, 138] on div "Outline" at bounding box center [33, 137] width 32 height 15
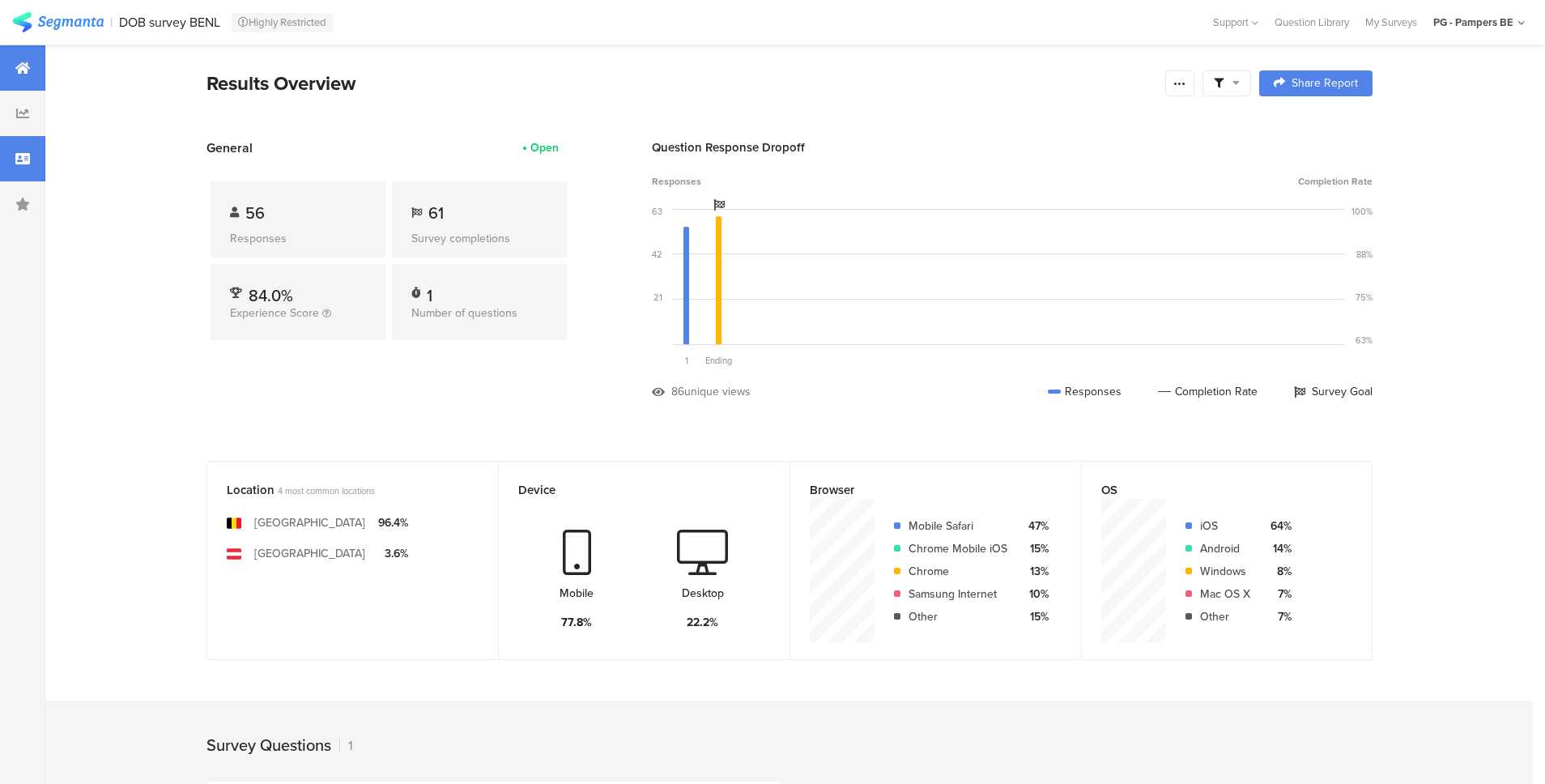
click at [22, 161] on icon at bounding box center [23, 159] width 15 height 13
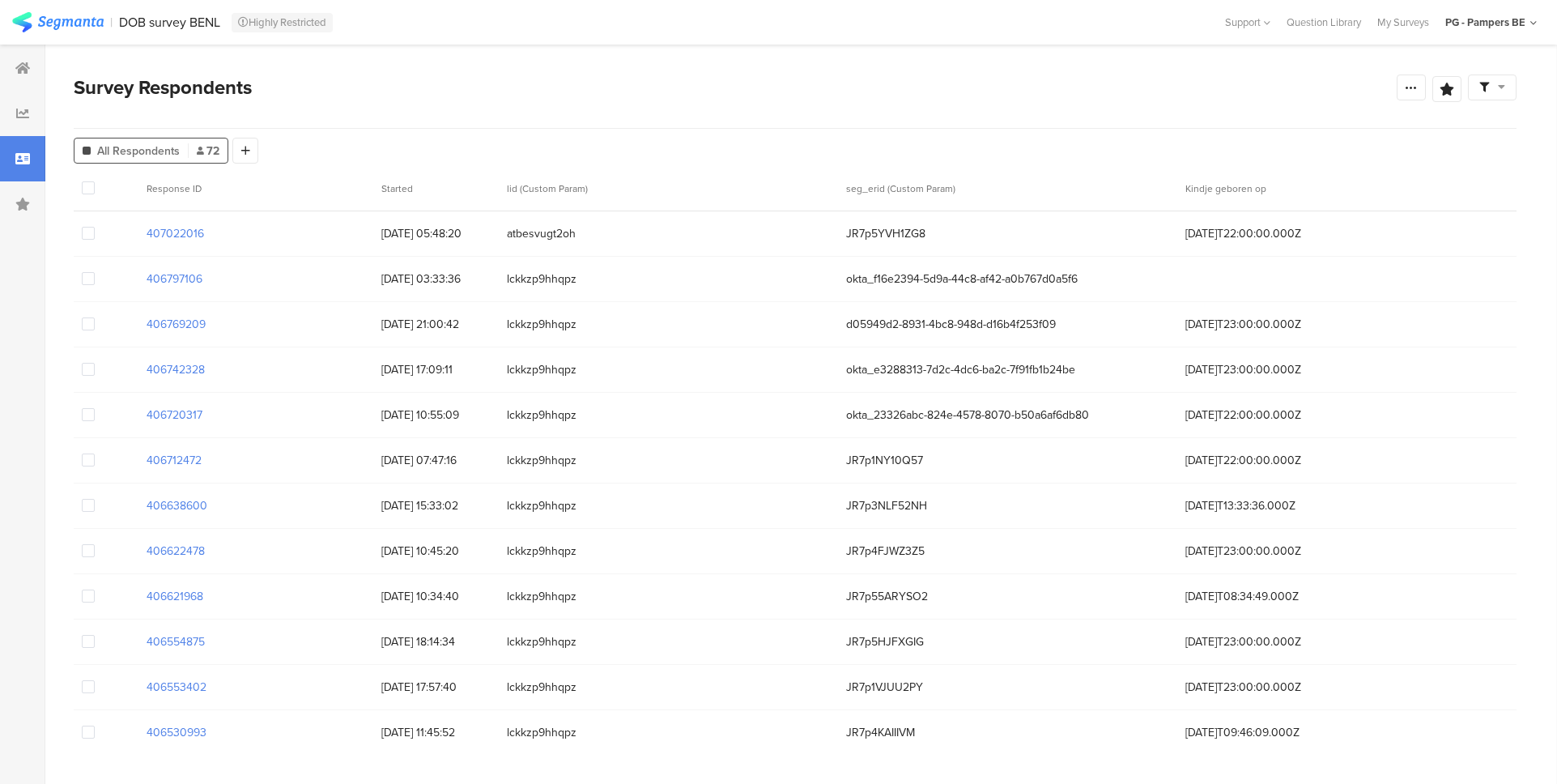
click at [881, 230] on span "JR7p5YVH1ZG8" at bounding box center [1008, 234] width 323 height 17
copy span "JR7p5YVH1ZG8"
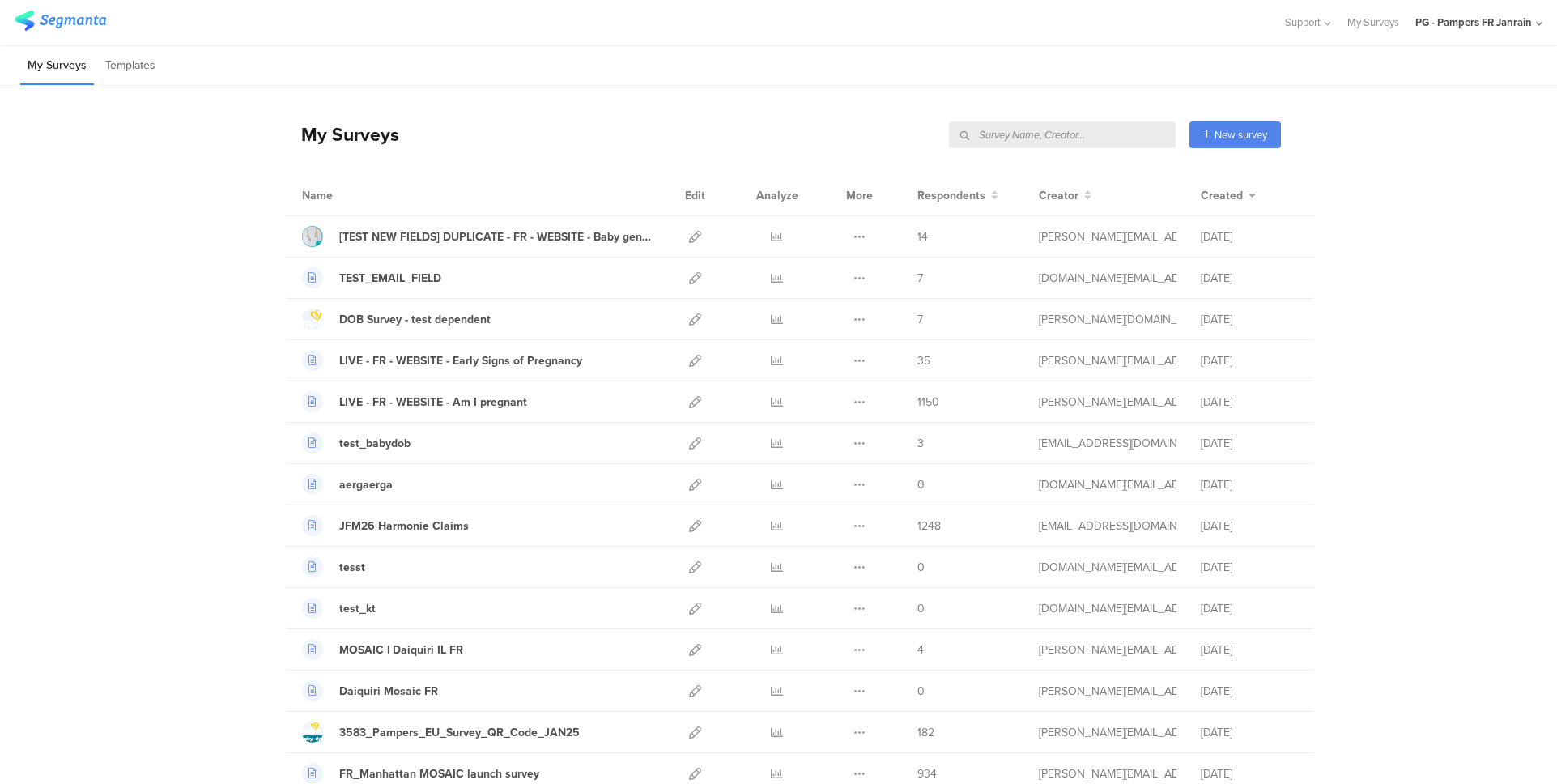
click at [1066, 137] on input "text" at bounding box center [1061, 134] width 226 height 26
type input "b"
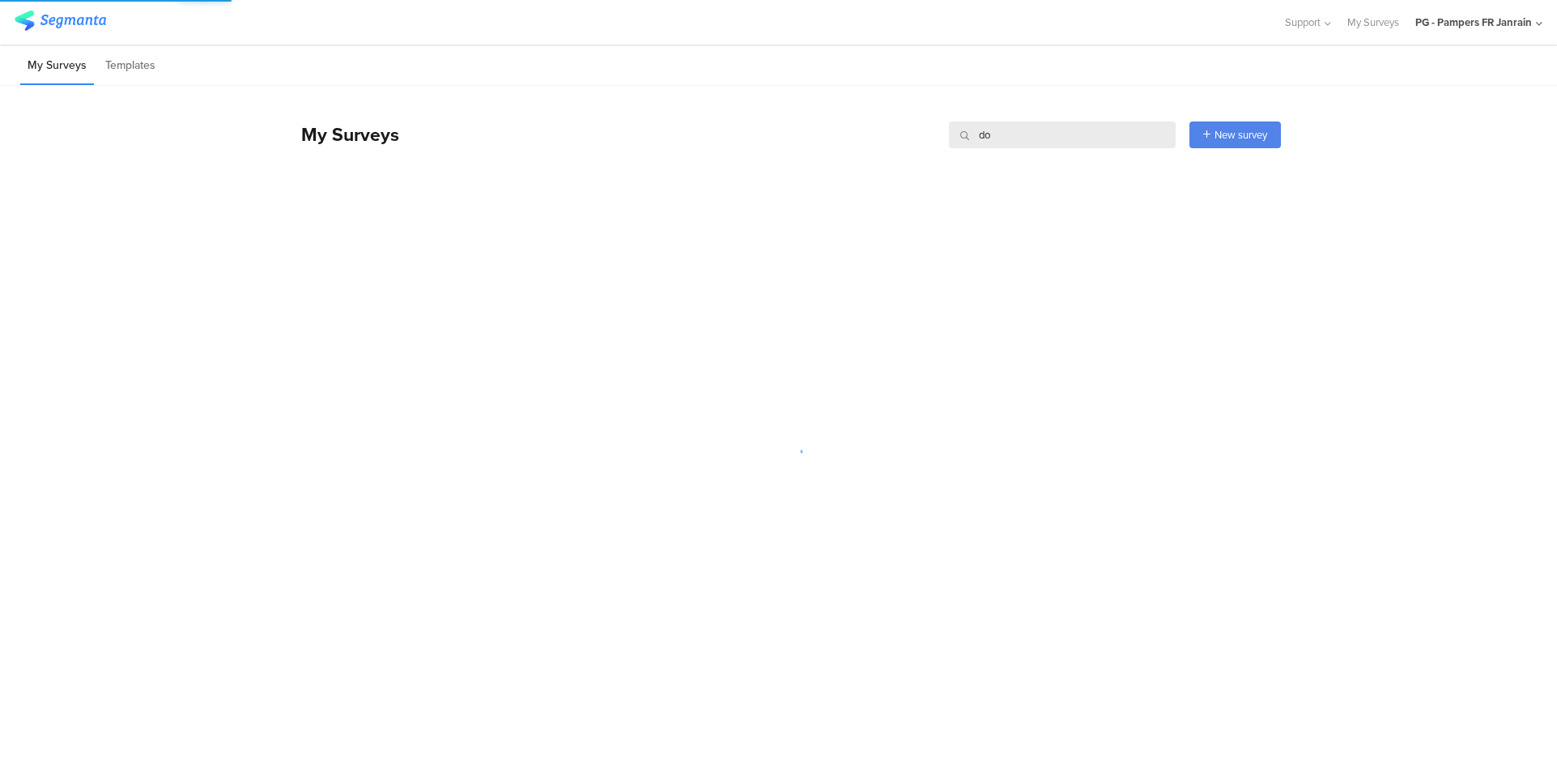
type input "d"
type input "dob"
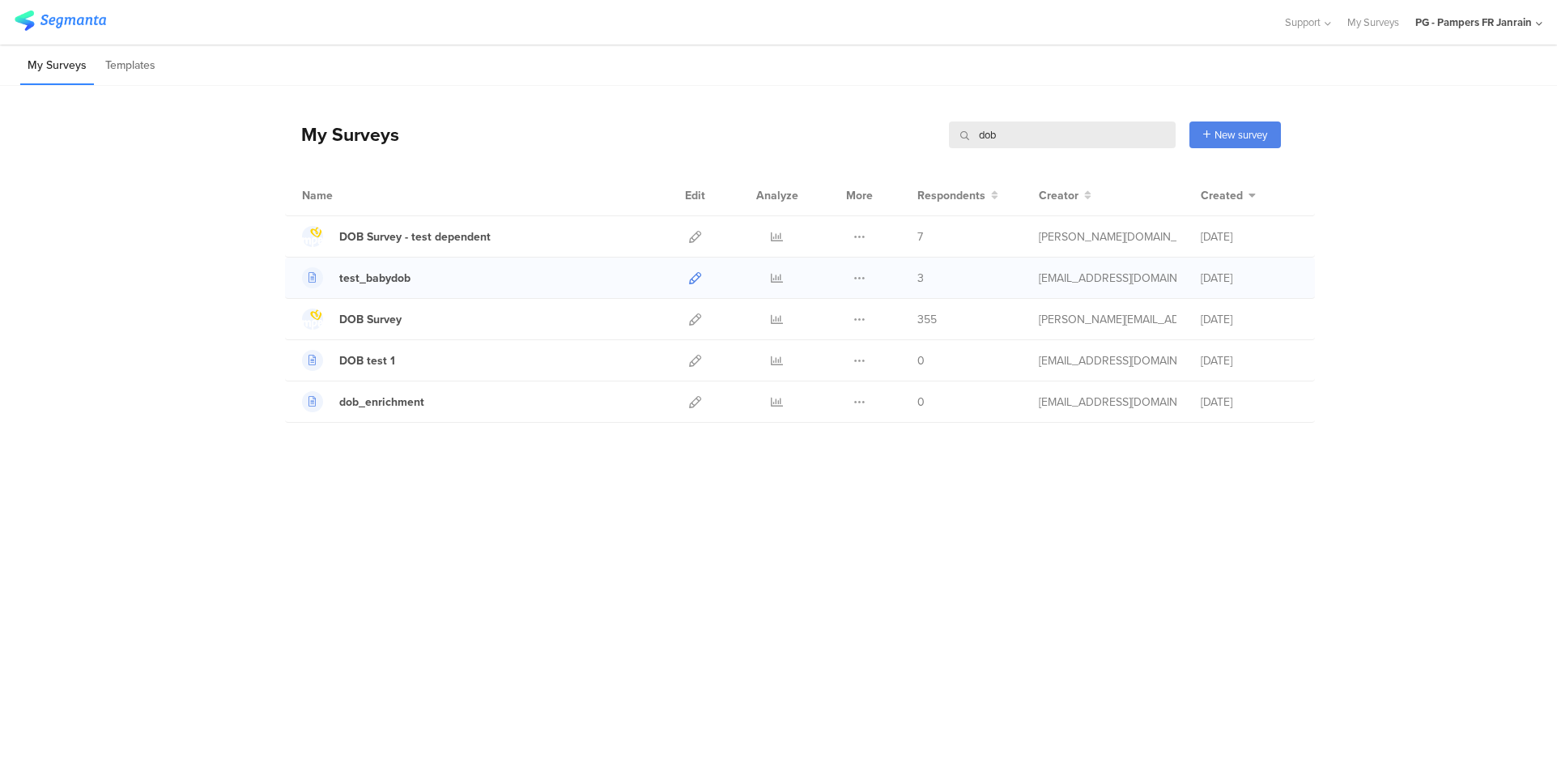
click at [690, 283] on icon at bounding box center [695, 278] width 12 height 12
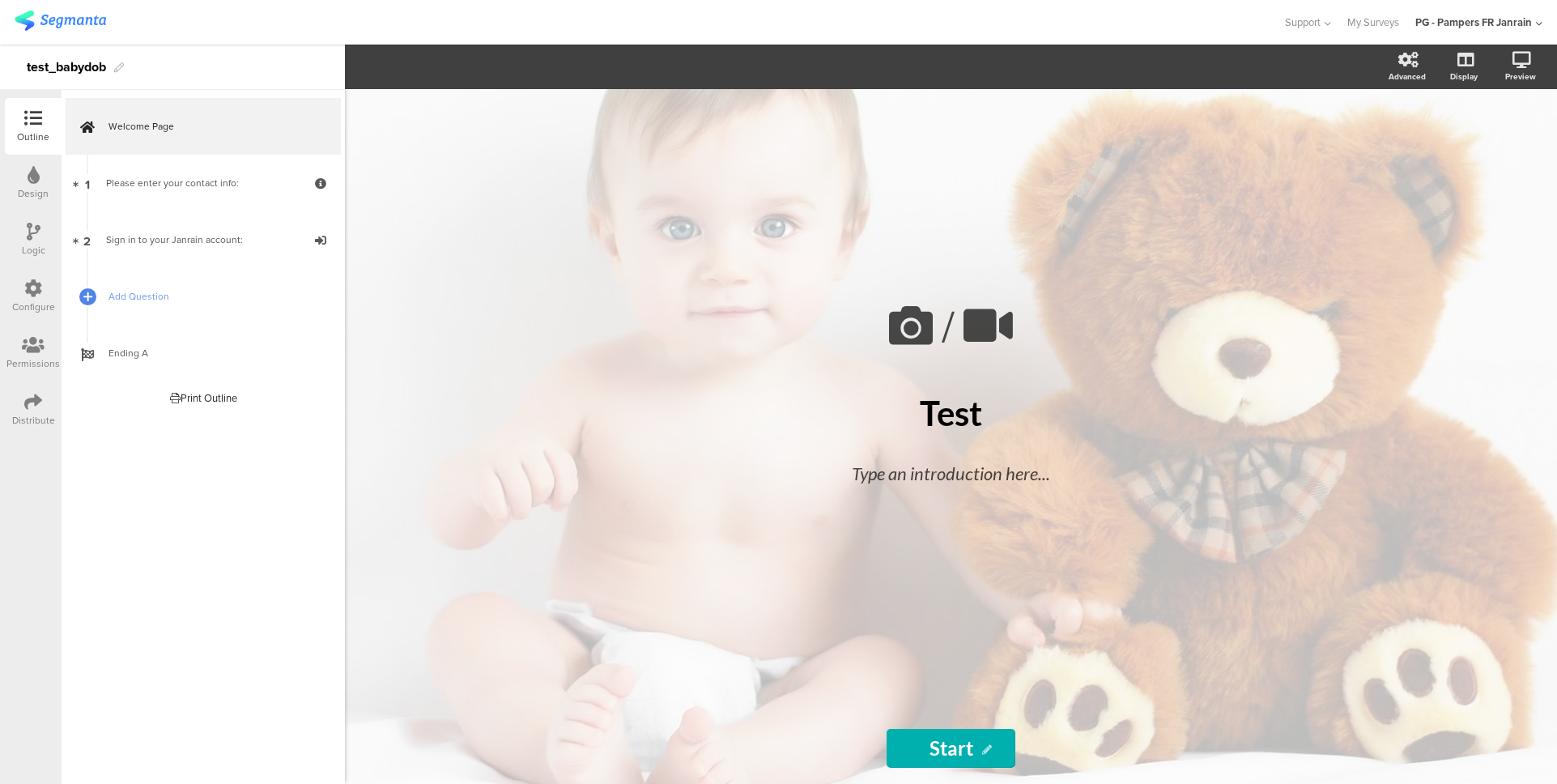
click at [29, 289] on icon at bounding box center [33, 287] width 18 height 18
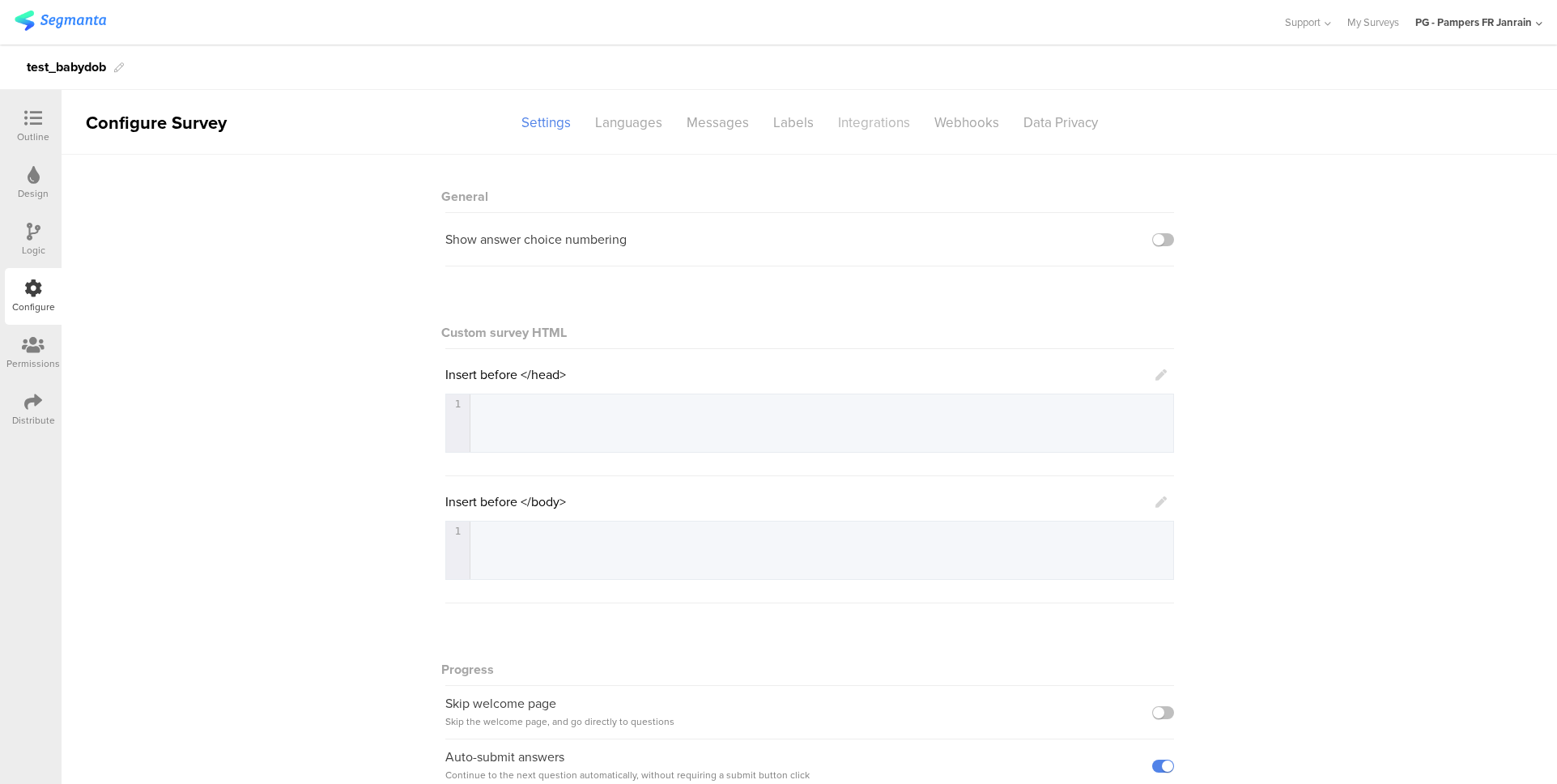
click at [867, 131] on div "Integrations" at bounding box center [873, 123] width 97 height 28
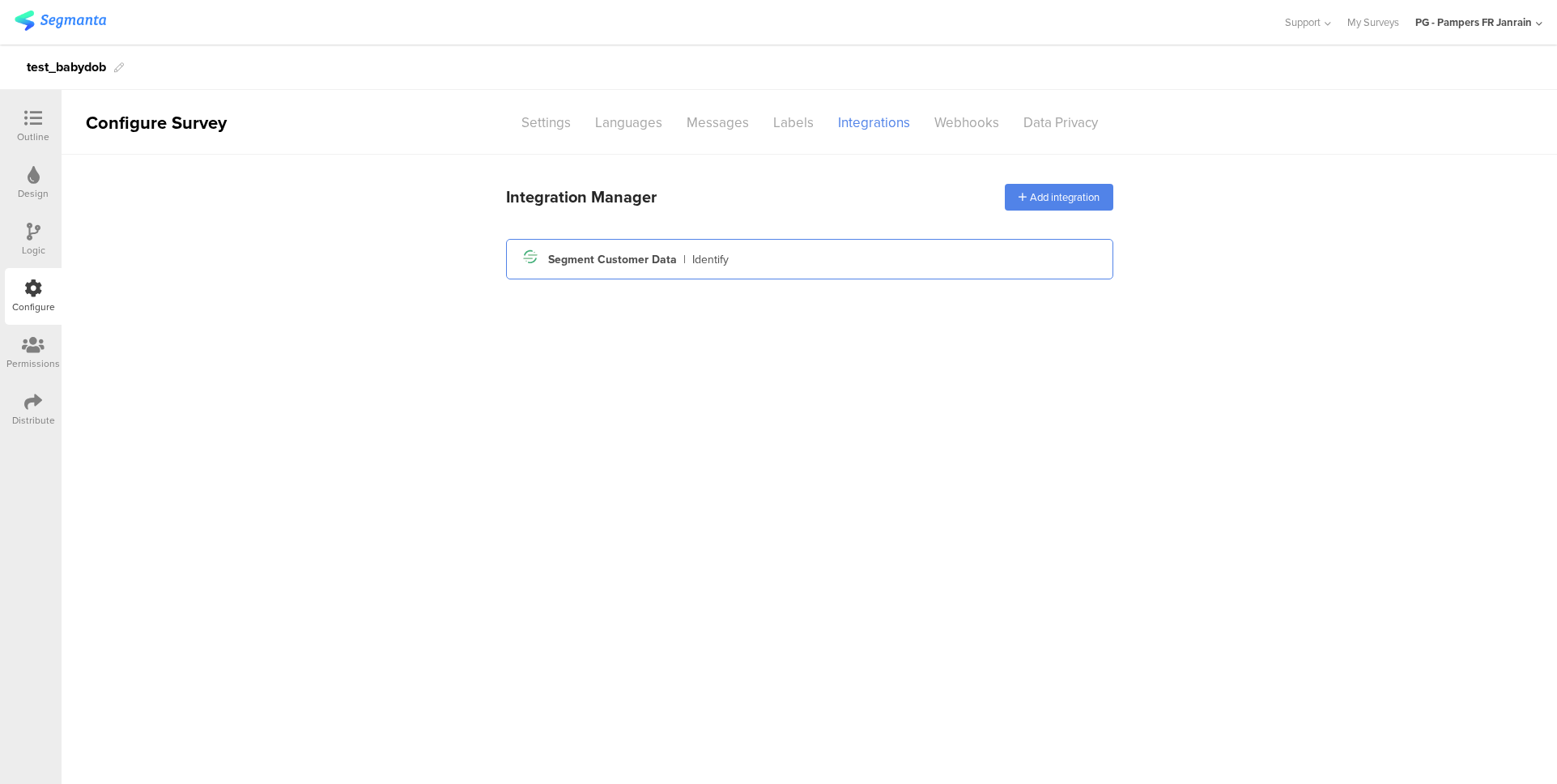
click at [784, 245] on div "Segment icon Created with Sketch. Segment Customer Data | Identify" at bounding box center [809, 258] width 581 height 27
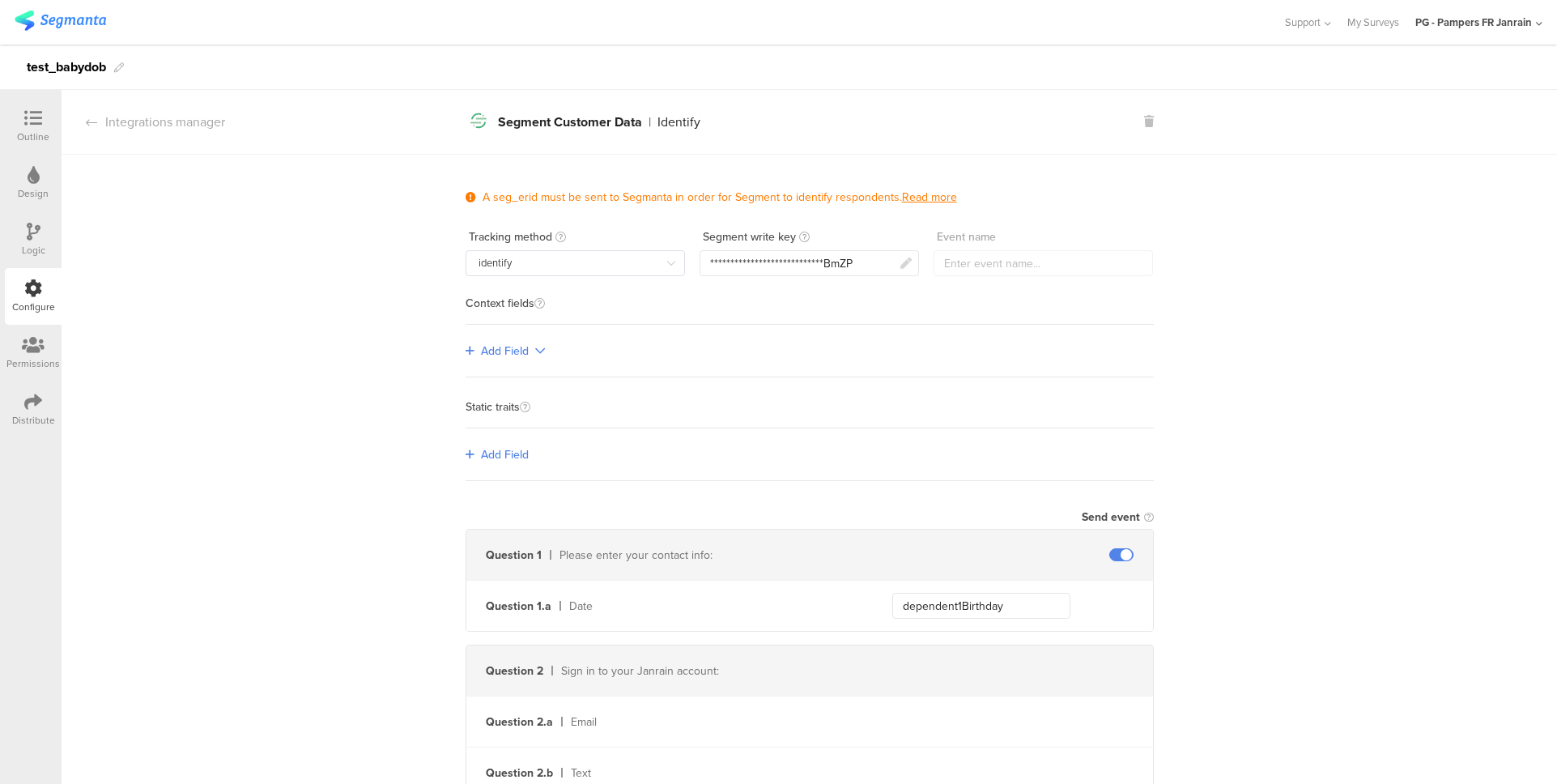
scroll to position [183, 0]
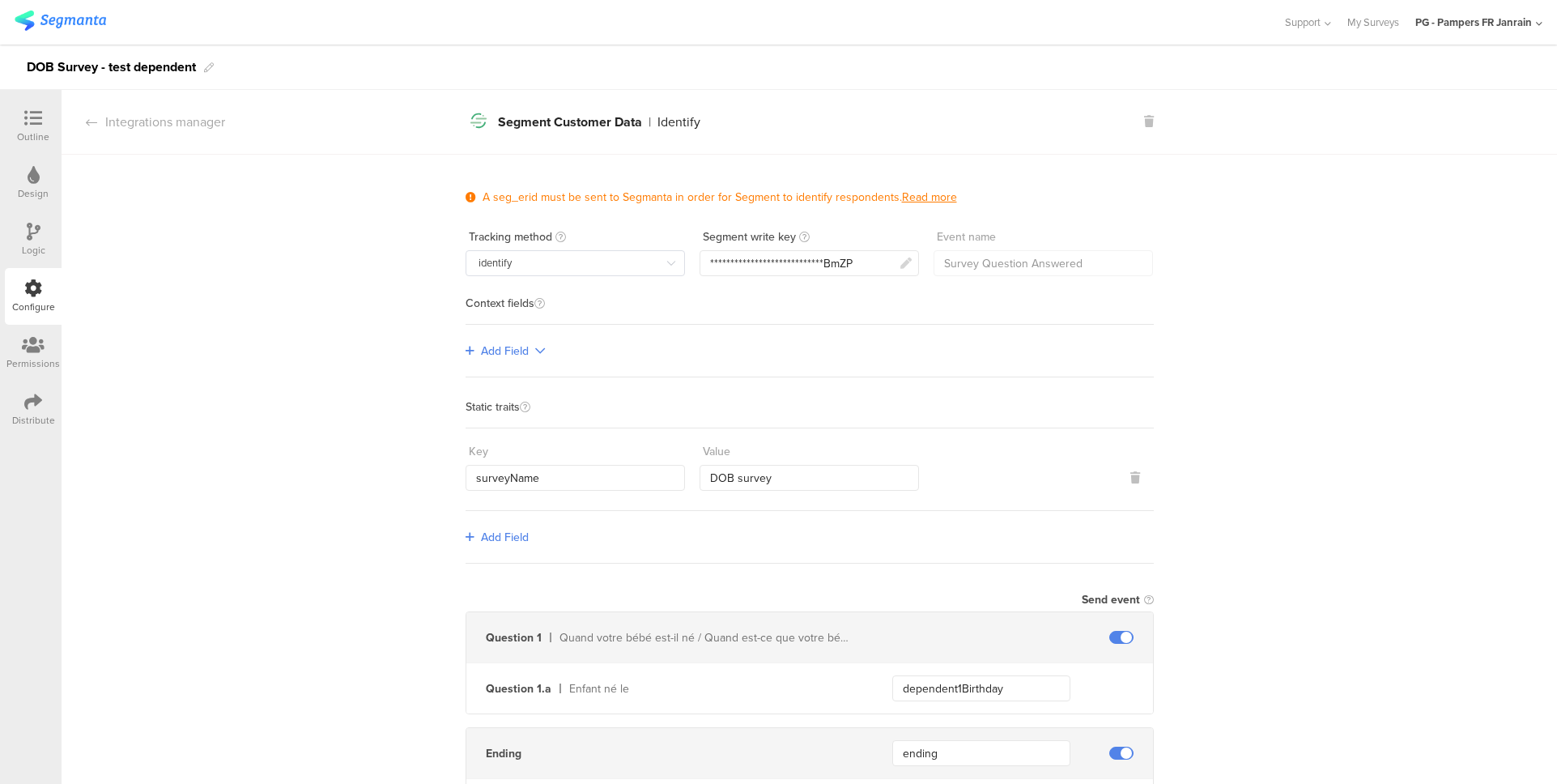
scroll to position [99, 0]
